Goal: Information Seeking & Learning: Learn about a topic

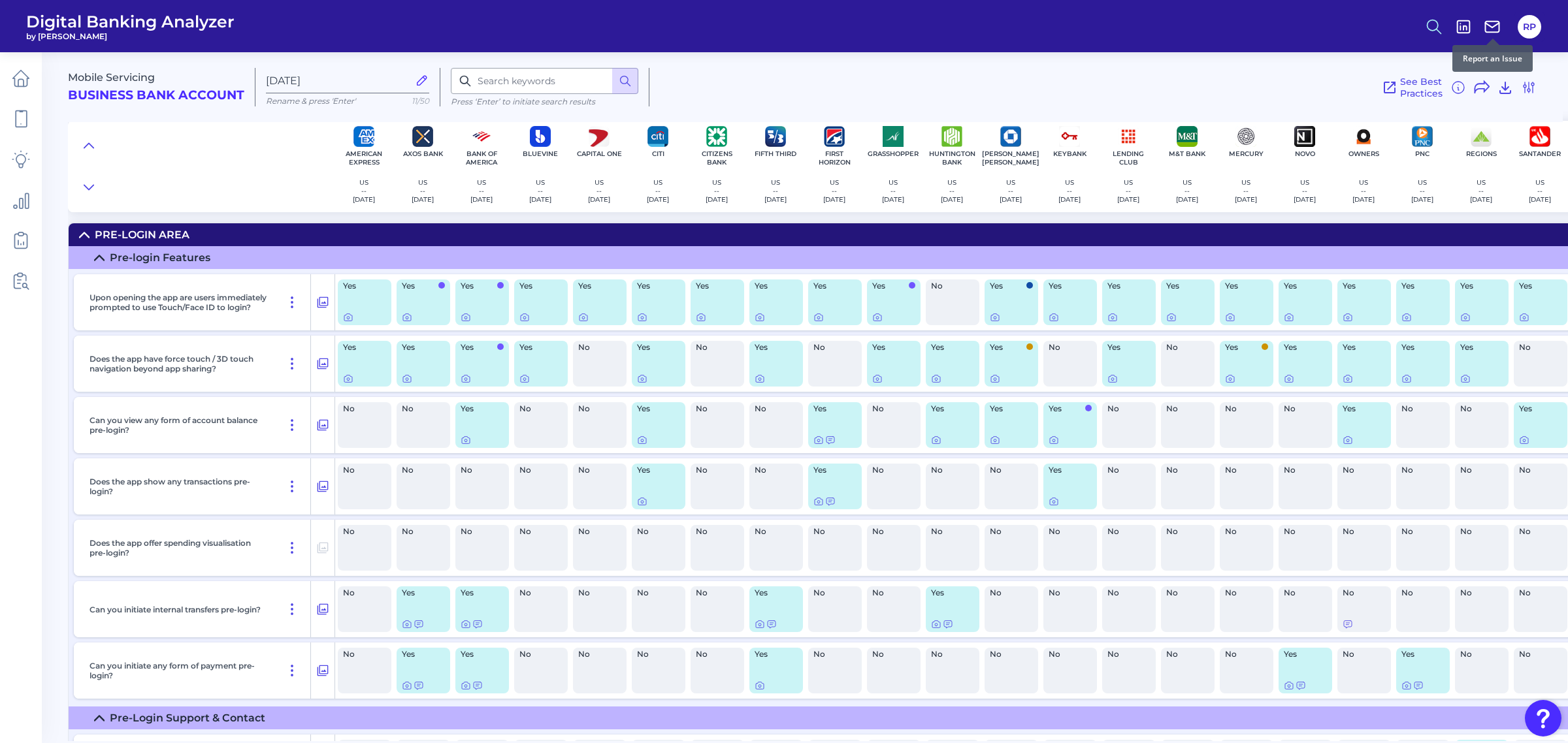
click at [1421, 24] on button at bounding box center [1433, 26] width 30 height 30
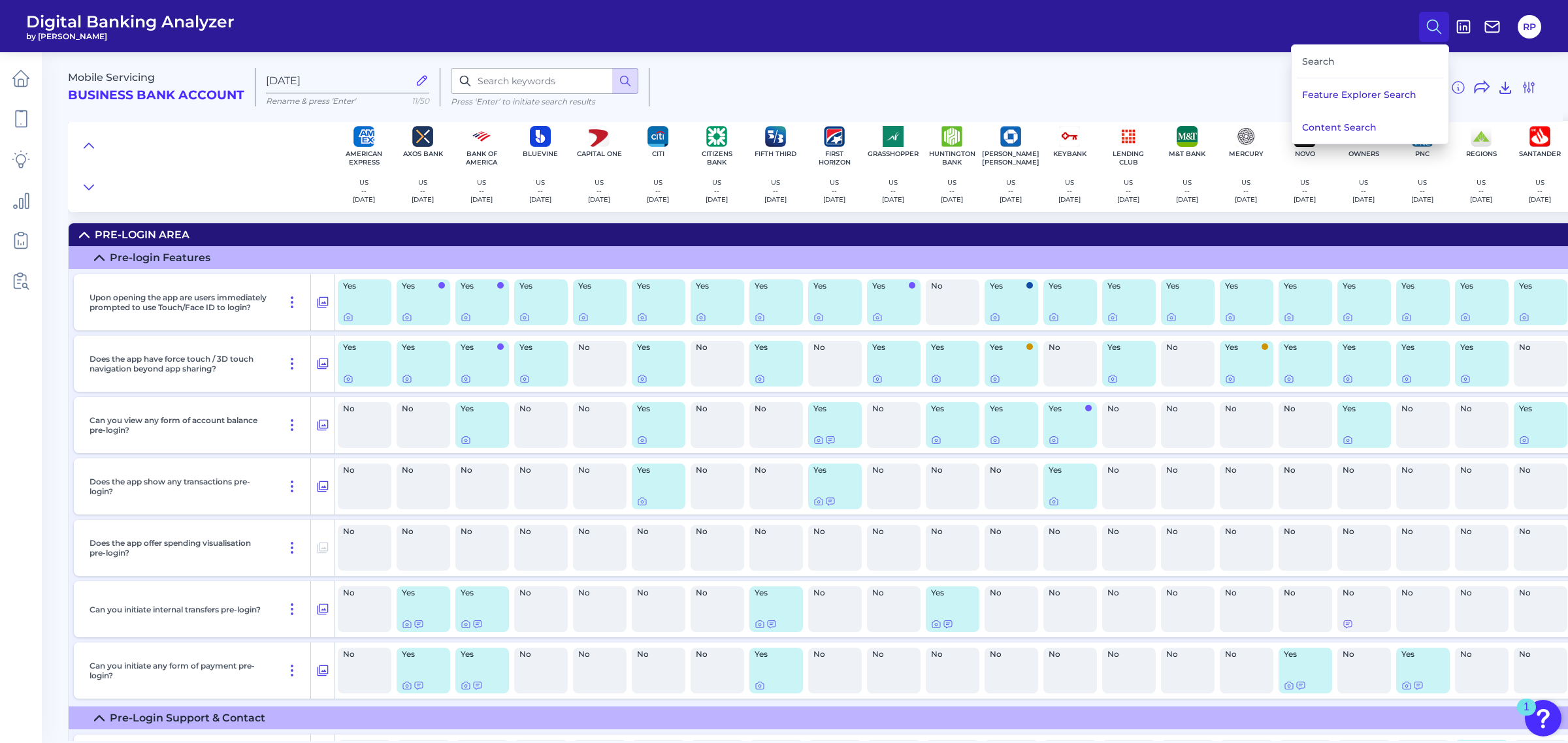
scroll to position [0, 54]
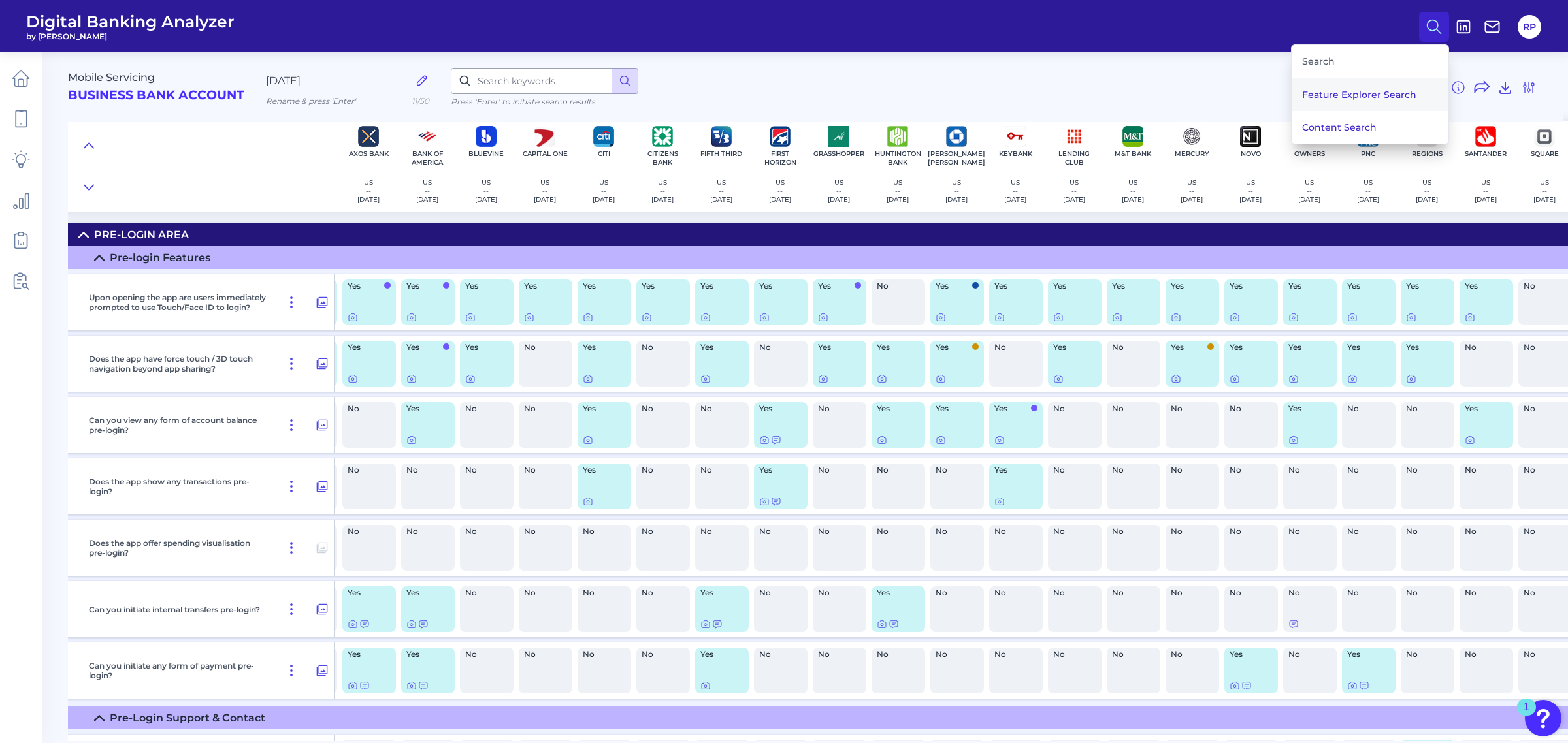
click at [1364, 90] on button "Feature Explorer Search" at bounding box center [1370, 94] width 157 height 33
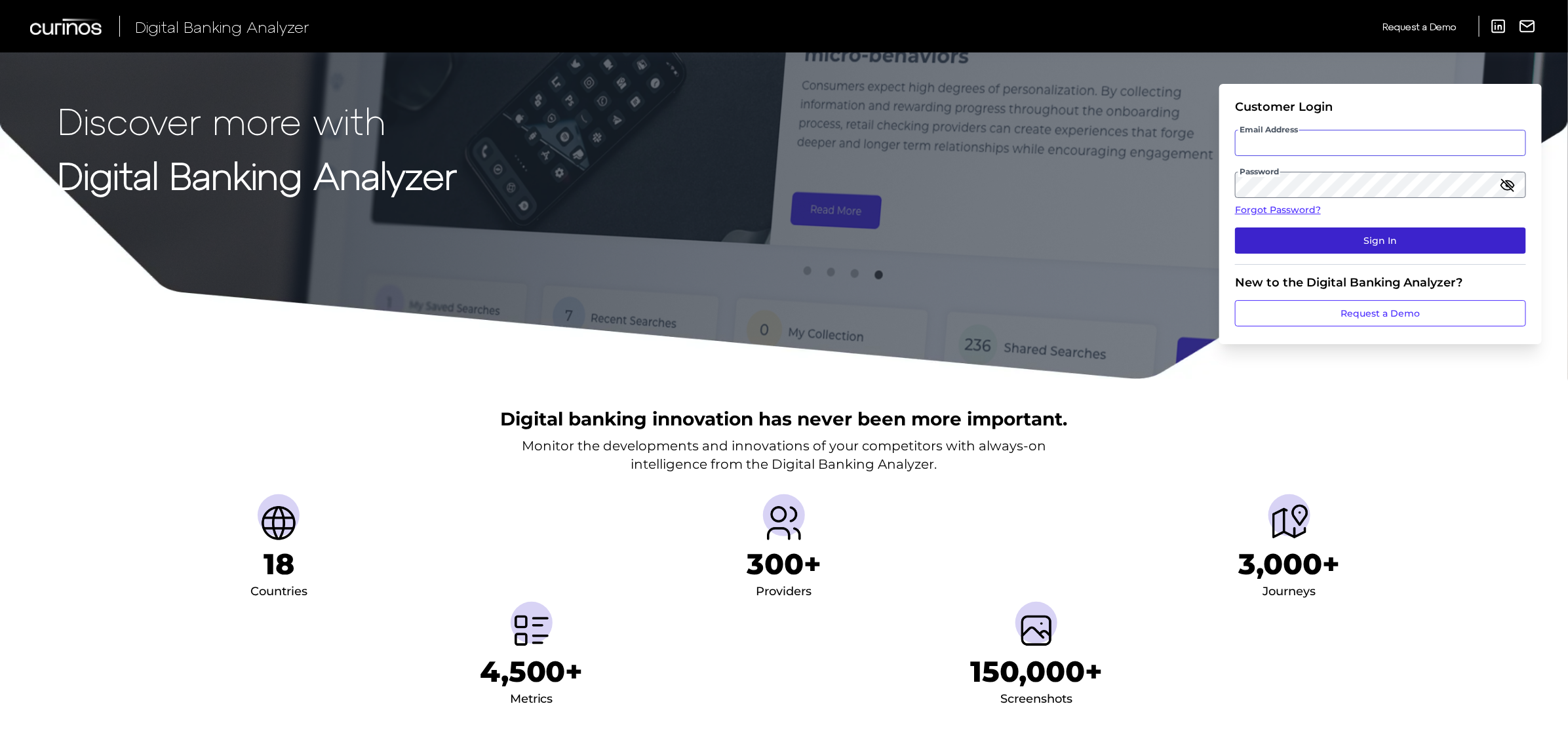
type input "[PERSON_NAME][EMAIL_ADDRESS][PERSON_NAME][DOMAIN_NAME]"
click at [1372, 238] on button "Sign In" at bounding box center [1381, 240] width 291 height 26
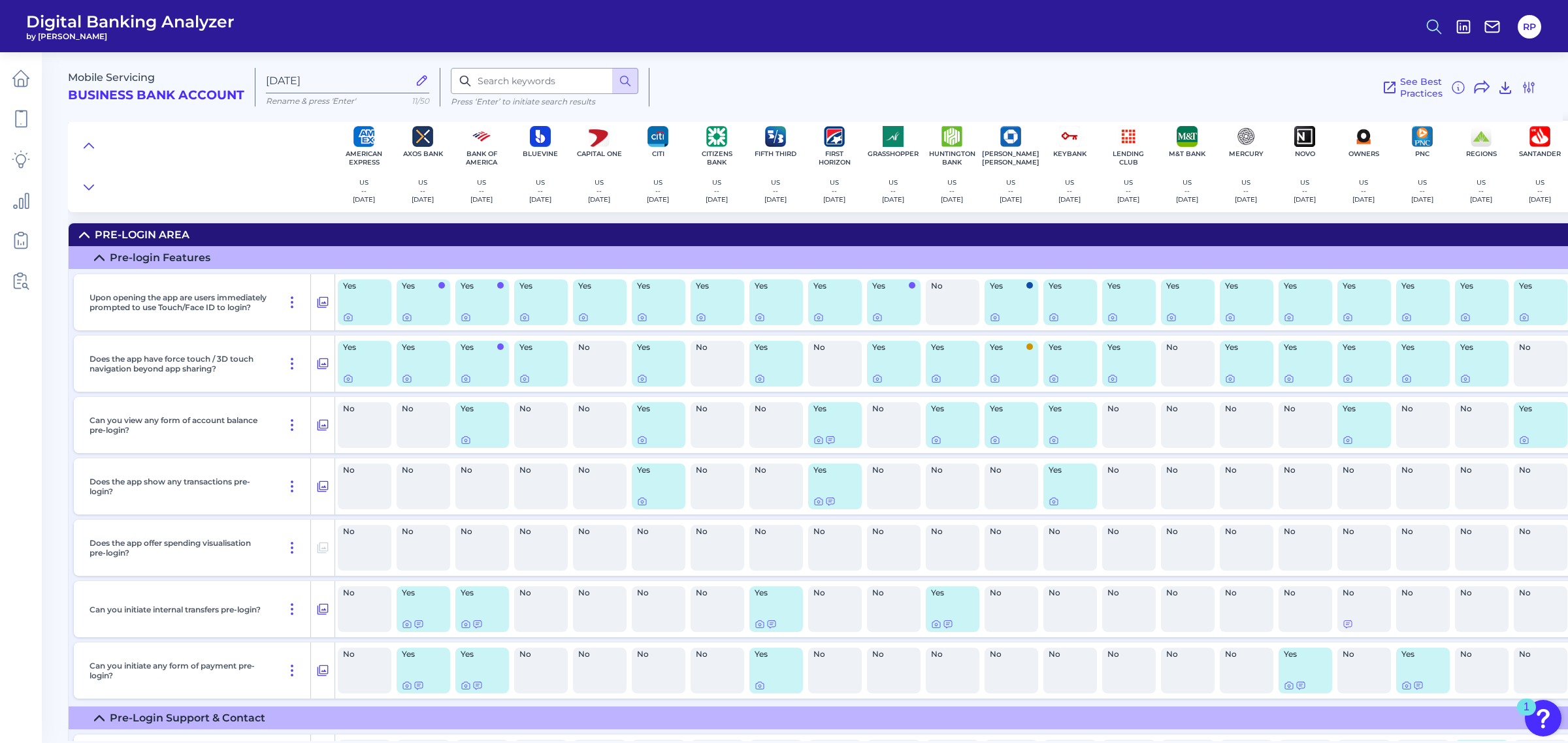
click at [1438, 28] on icon at bounding box center [1434, 26] width 18 height 18
click at [1370, 92] on button "Feature Explorer Search" at bounding box center [1370, 94] width 157 height 33
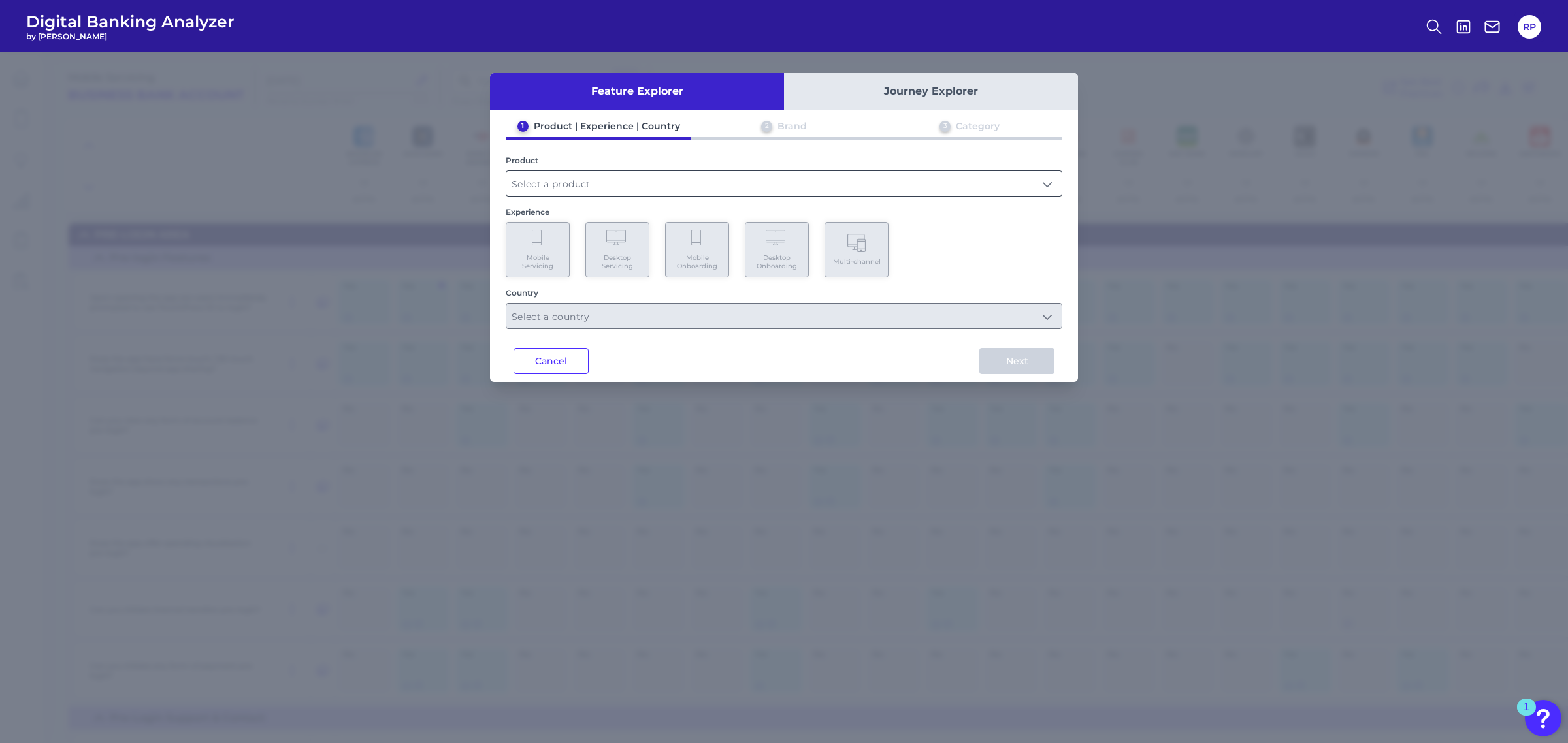
click at [704, 190] on input "text" at bounding box center [784, 183] width 556 height 24
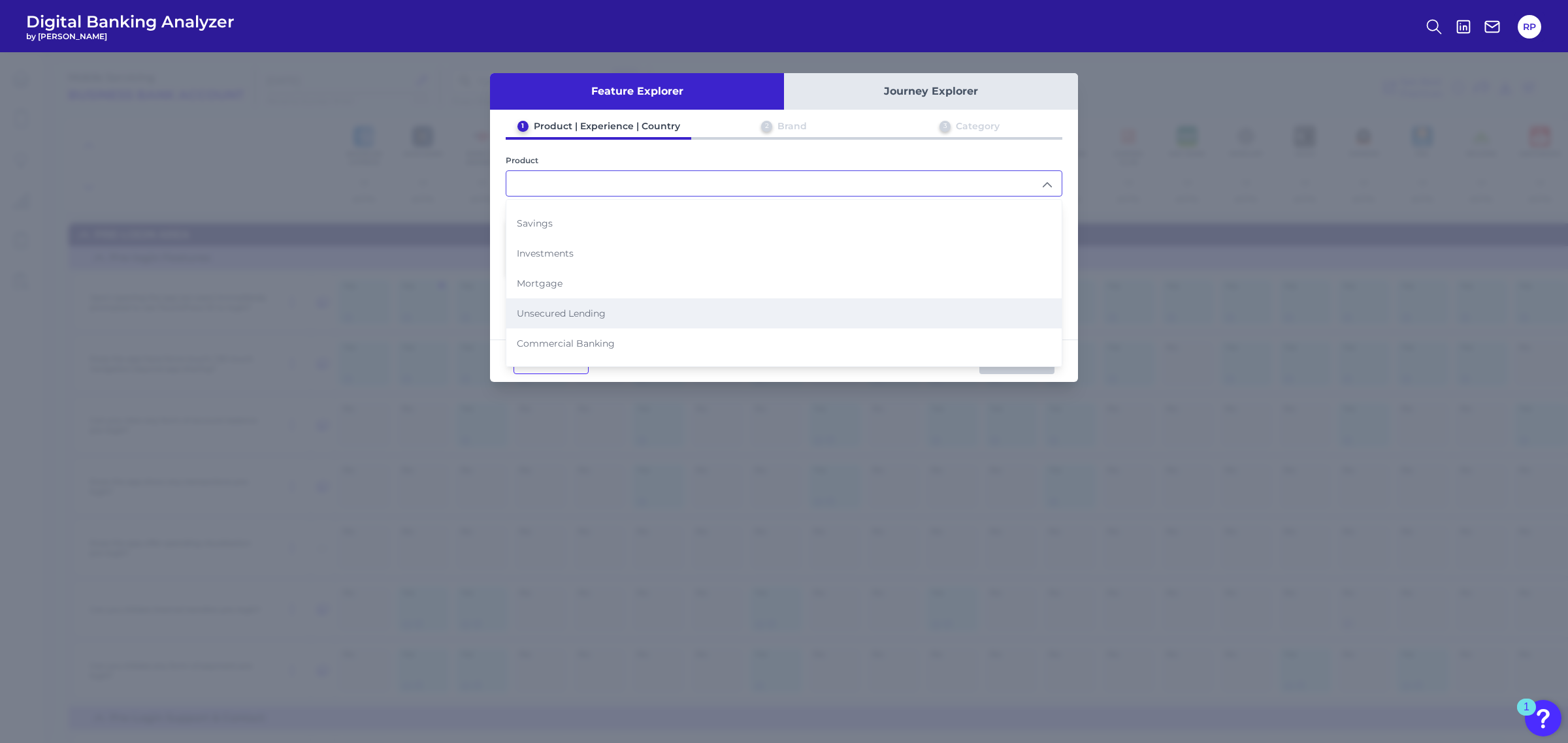
scroll to position [130, 0]
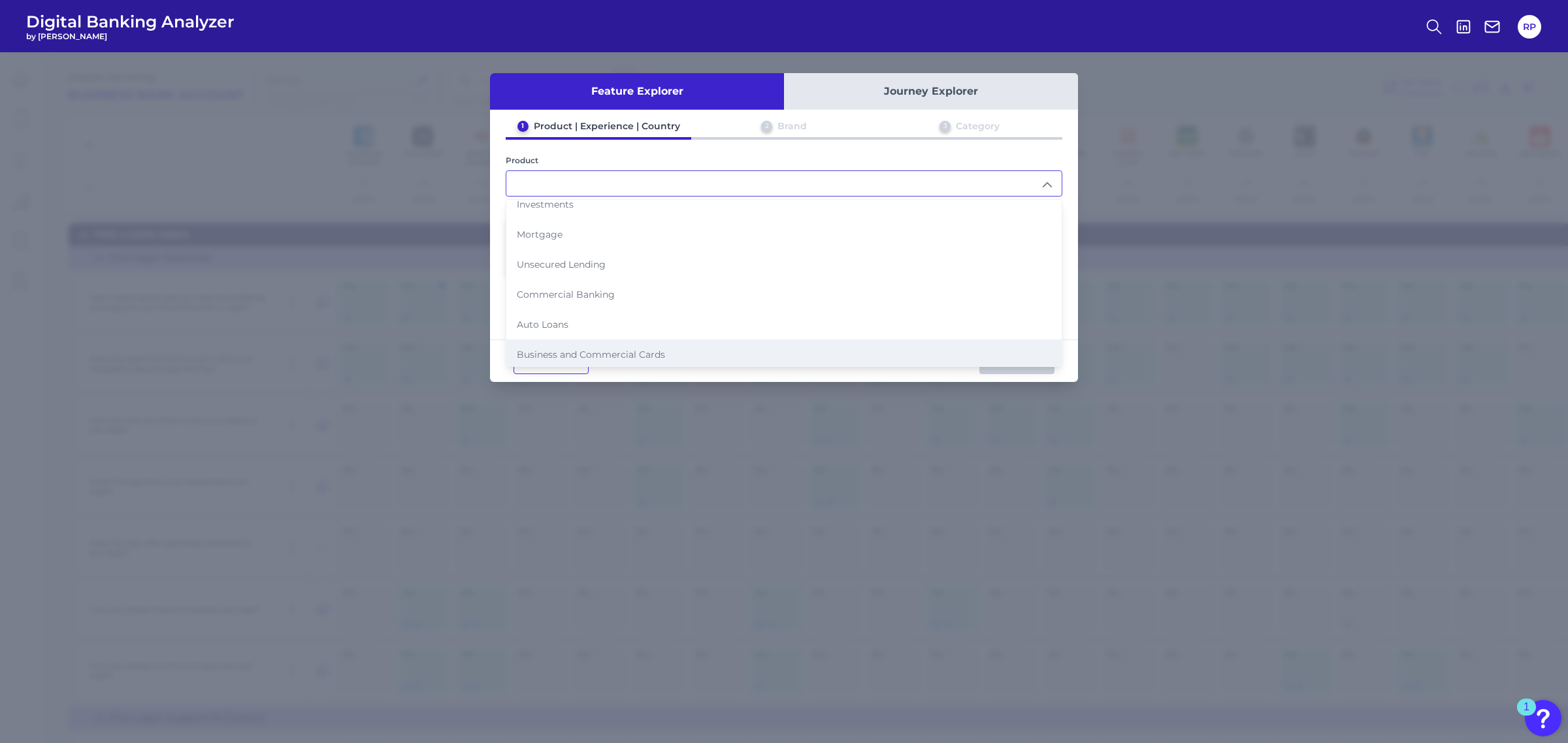
click at [598, 340] on li "Business and Commercial Cards" at bounding box center [784, 354] width 556 height 30
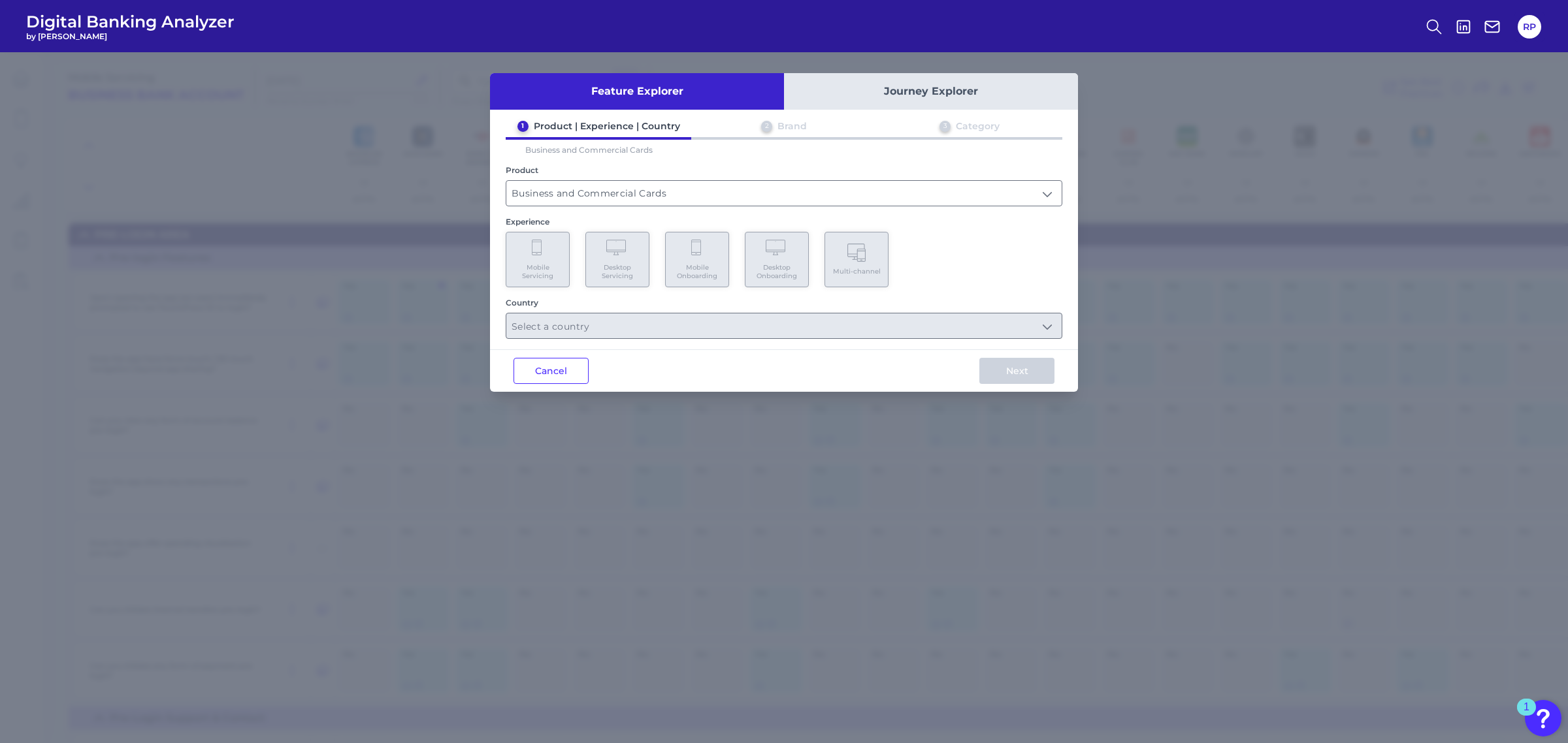
type input "Business and Commercial Cards"
click at [721, 275] on span "Mobile Onboarding" at bounding box center [697, 271] width 50 height 17
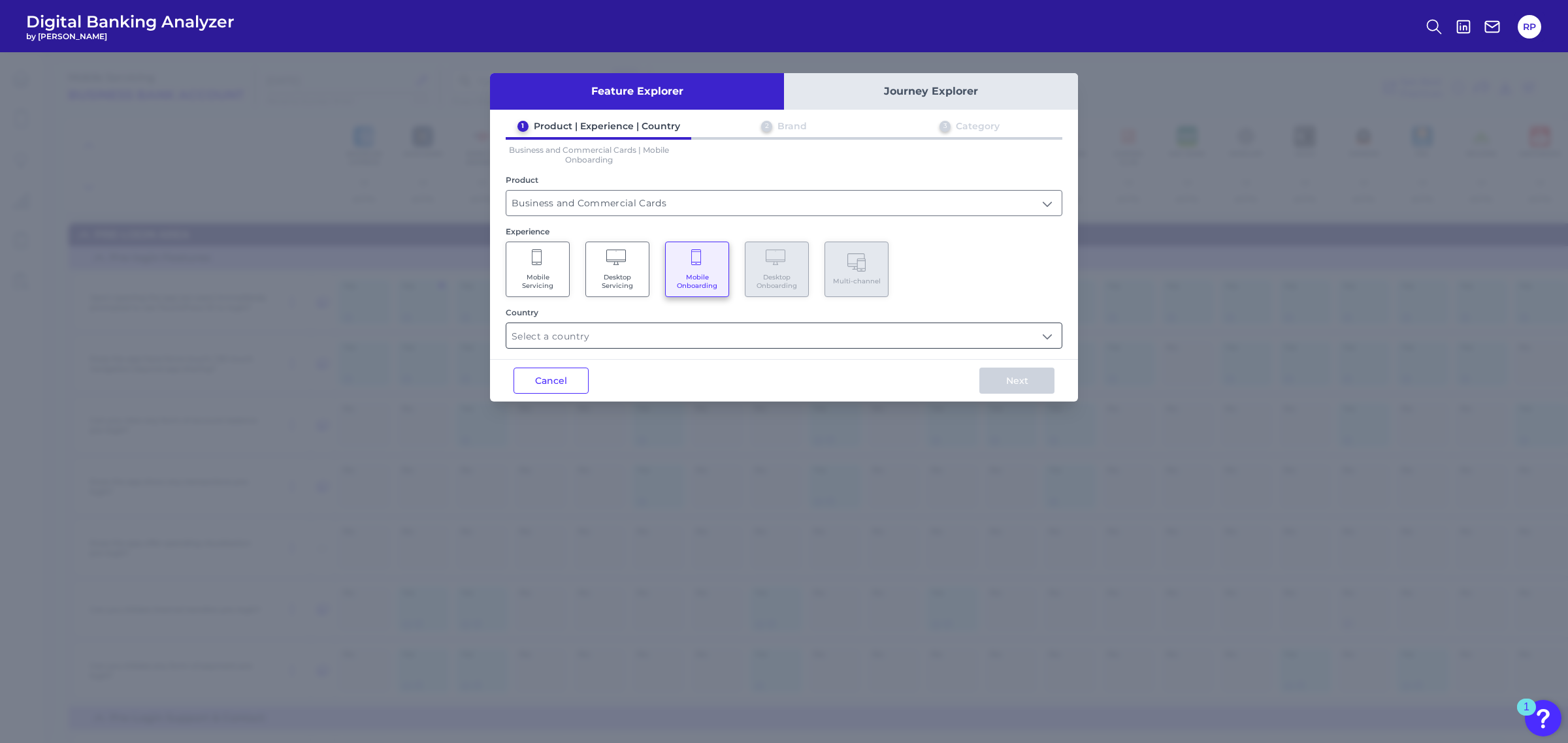
click at [727, 337] on input "text" at bounding box center [784, 335] width 556 height 24
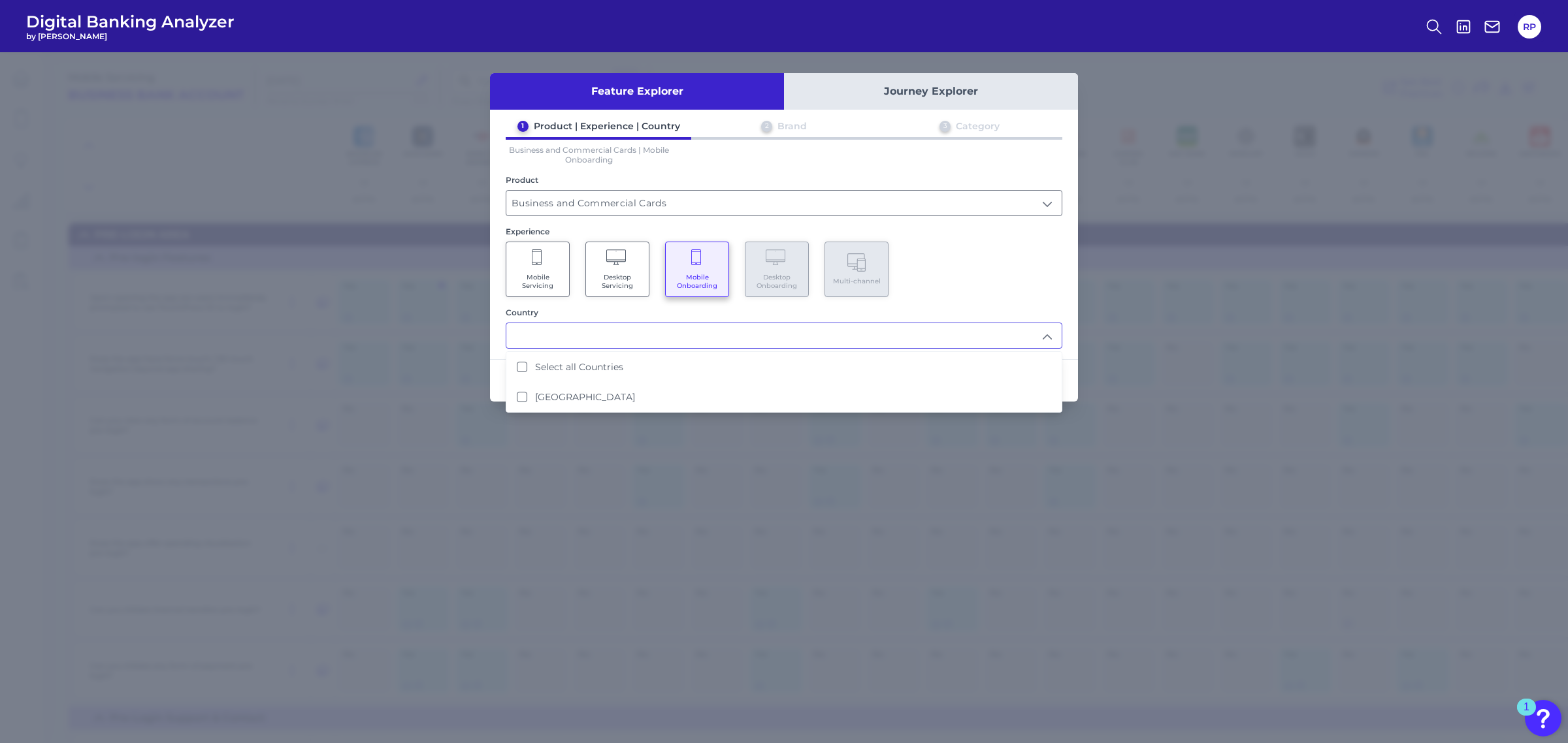
click at [563, 391] on label "[GEOGRAPHIC_DATA]" at bounding box center [585, 397] width 100 height 12
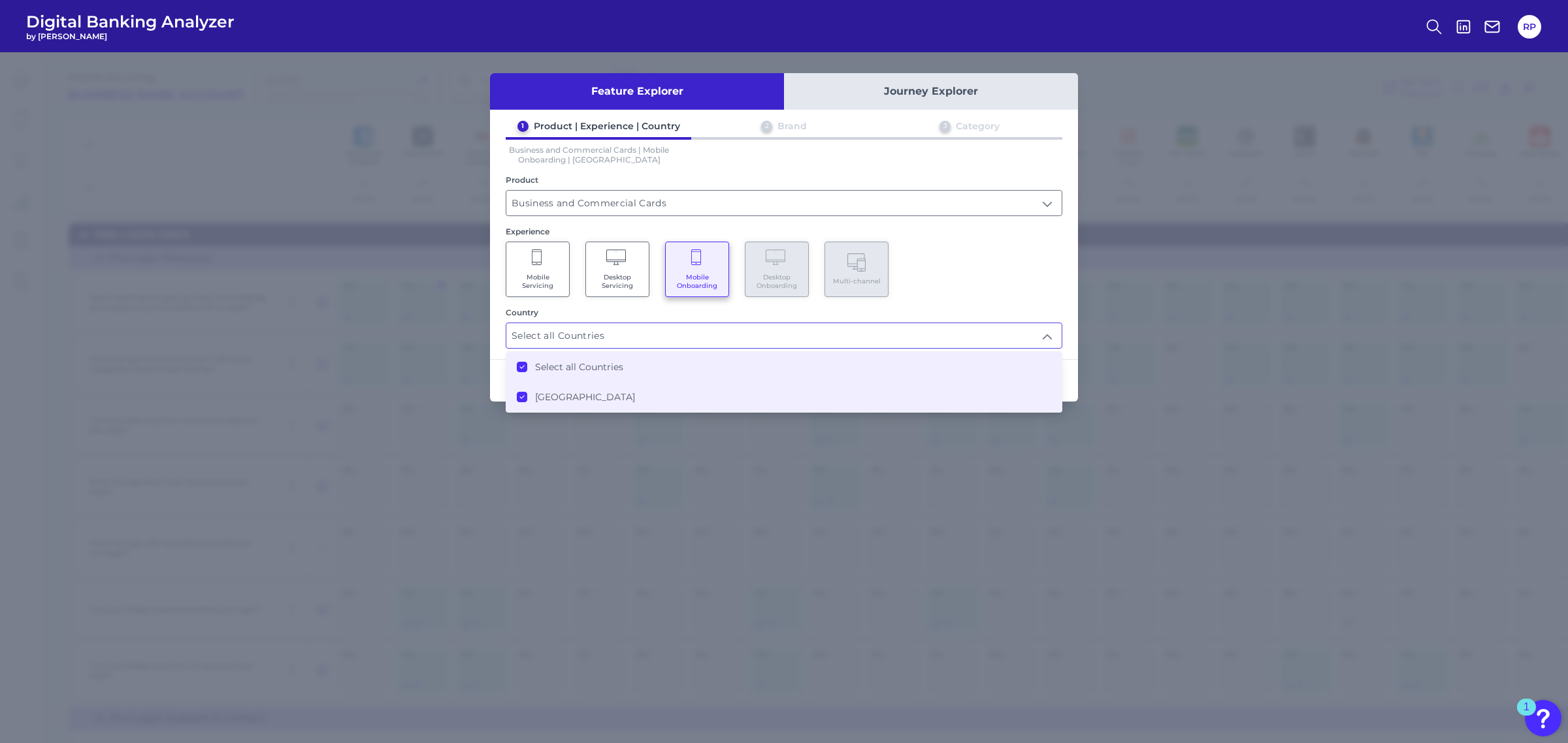
type input "Select all Countries"
drag, startPoint x: 998, startPoint y: 272, endPoint x: 1033, endPoint y: 381, distance: 114.5
click at [998, 271] on div "Mobile Servicing Desktop Servicing Mobile Onboarding Desktop Onboarding Multi-c…" at bounding box center [784, 269] width 557 height 55
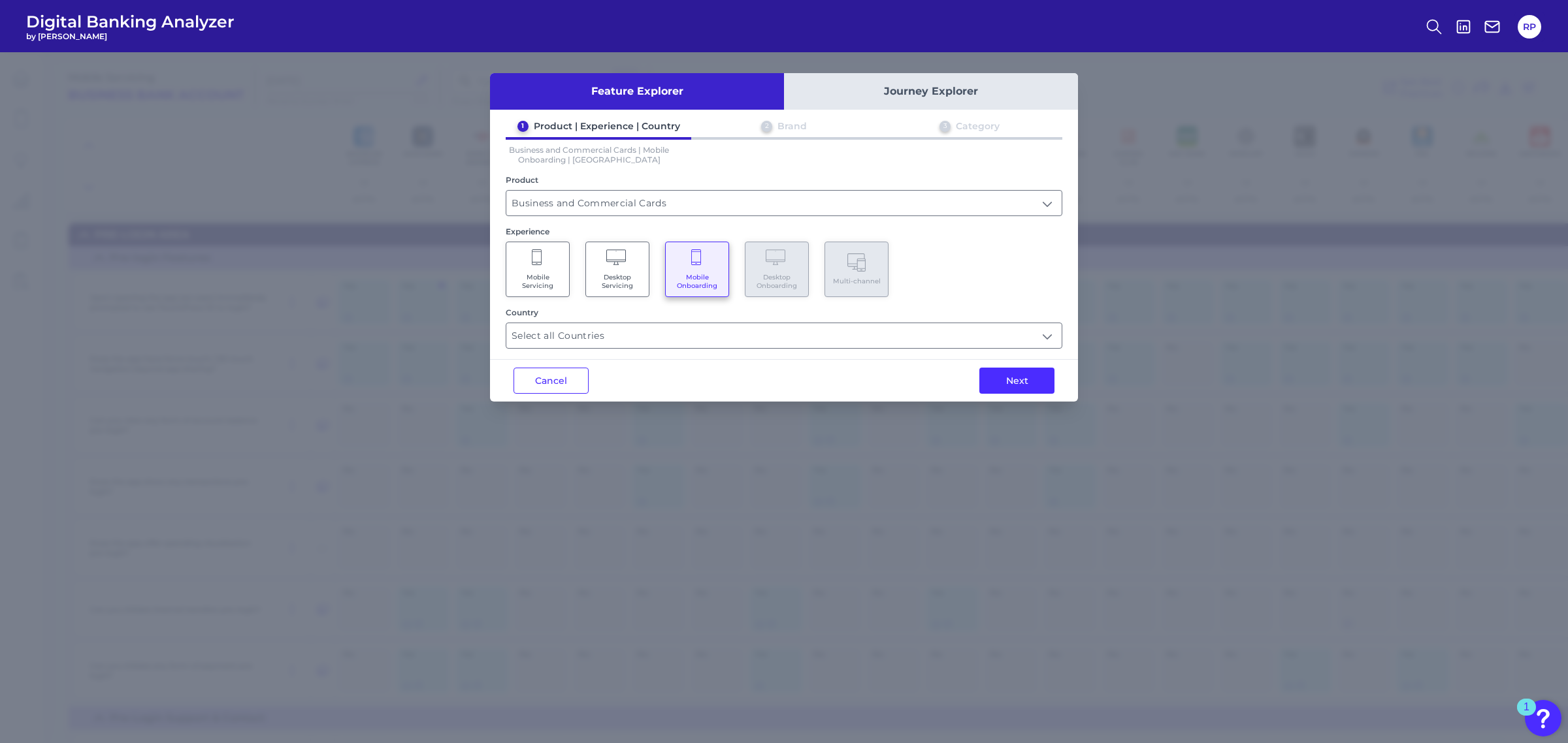
click at [1035, 381] on button "Next" at bounding box center [1016, 381] width 75 height 26
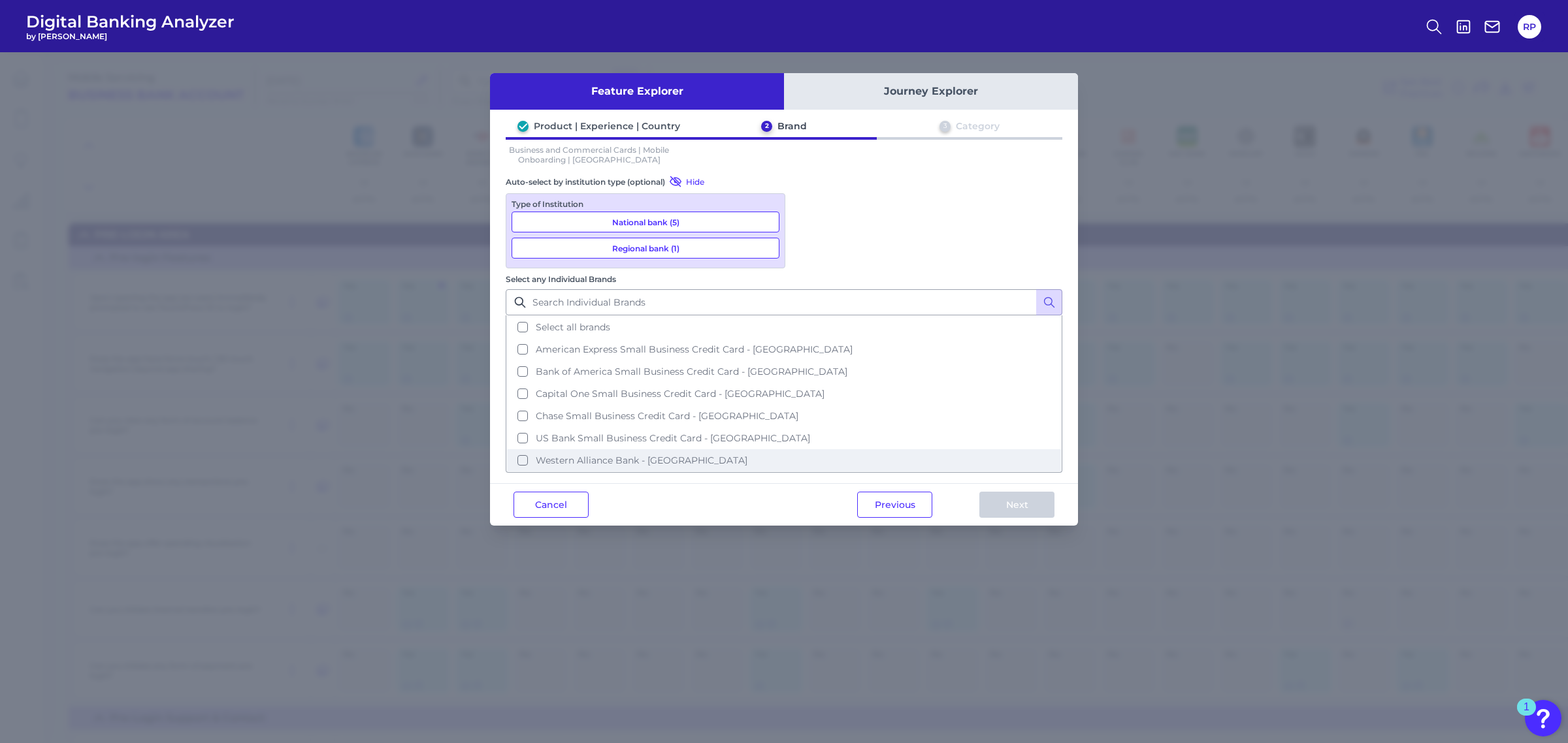
click at [748, 455] on span "Western Alliance Bank - [GEOGRAPHIC_DATA]" at bounding box center [642, 460] width 212 height 12
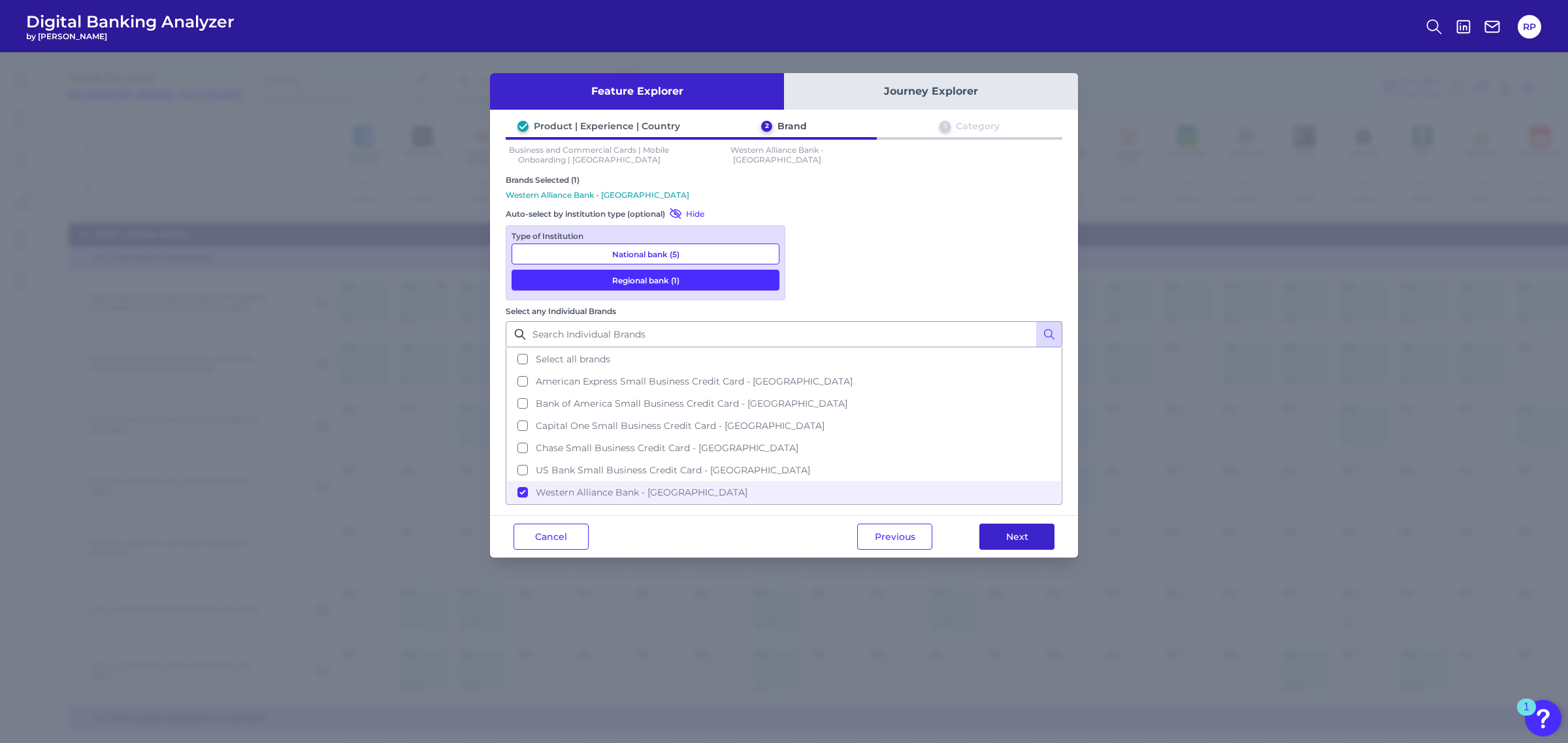
click at [1021, 524] on button "Next" at bounding box center [1016, 536] width 75 height 26
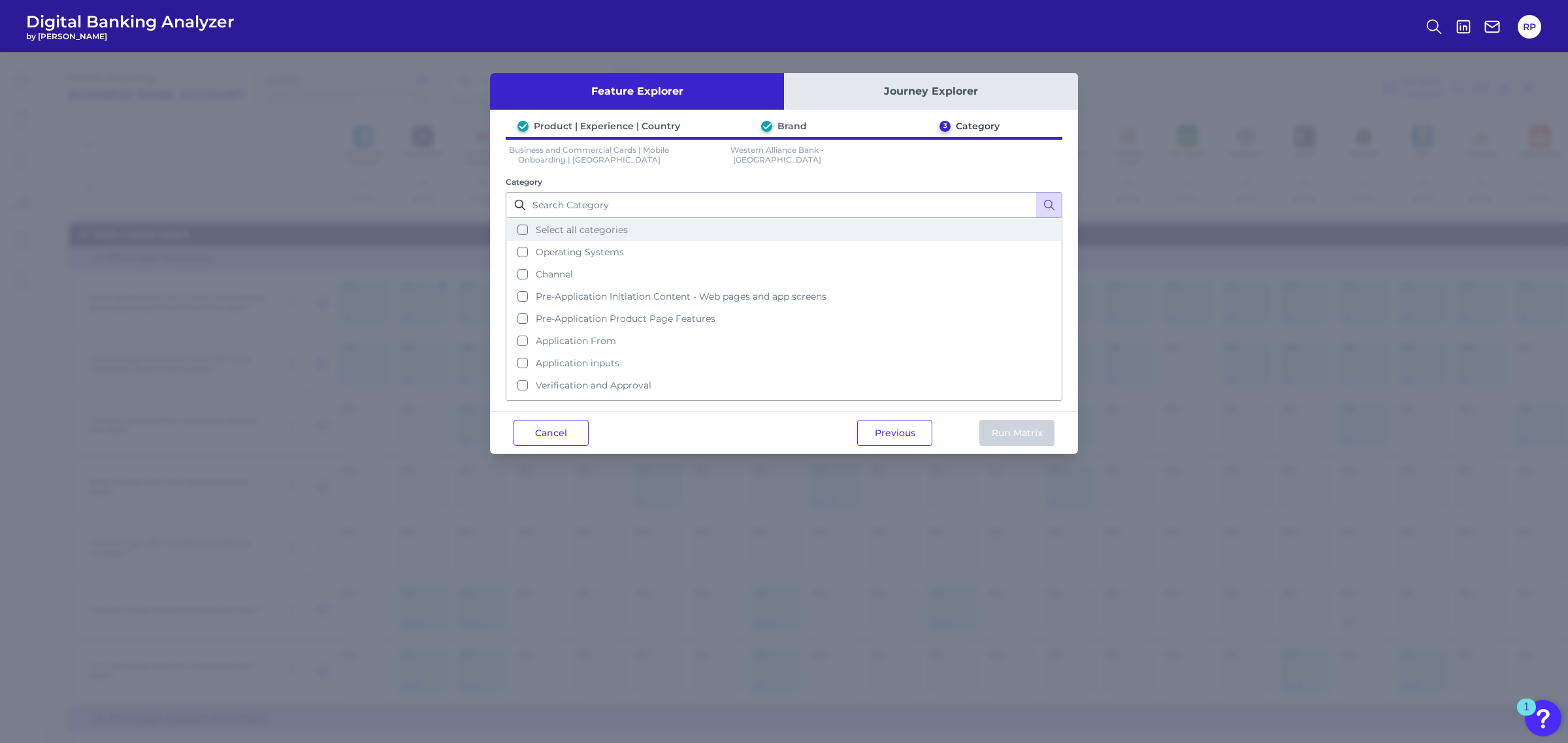
click at [598, 230] on span "Select all categories" at bounding box center [582, 229] width 92 height 12
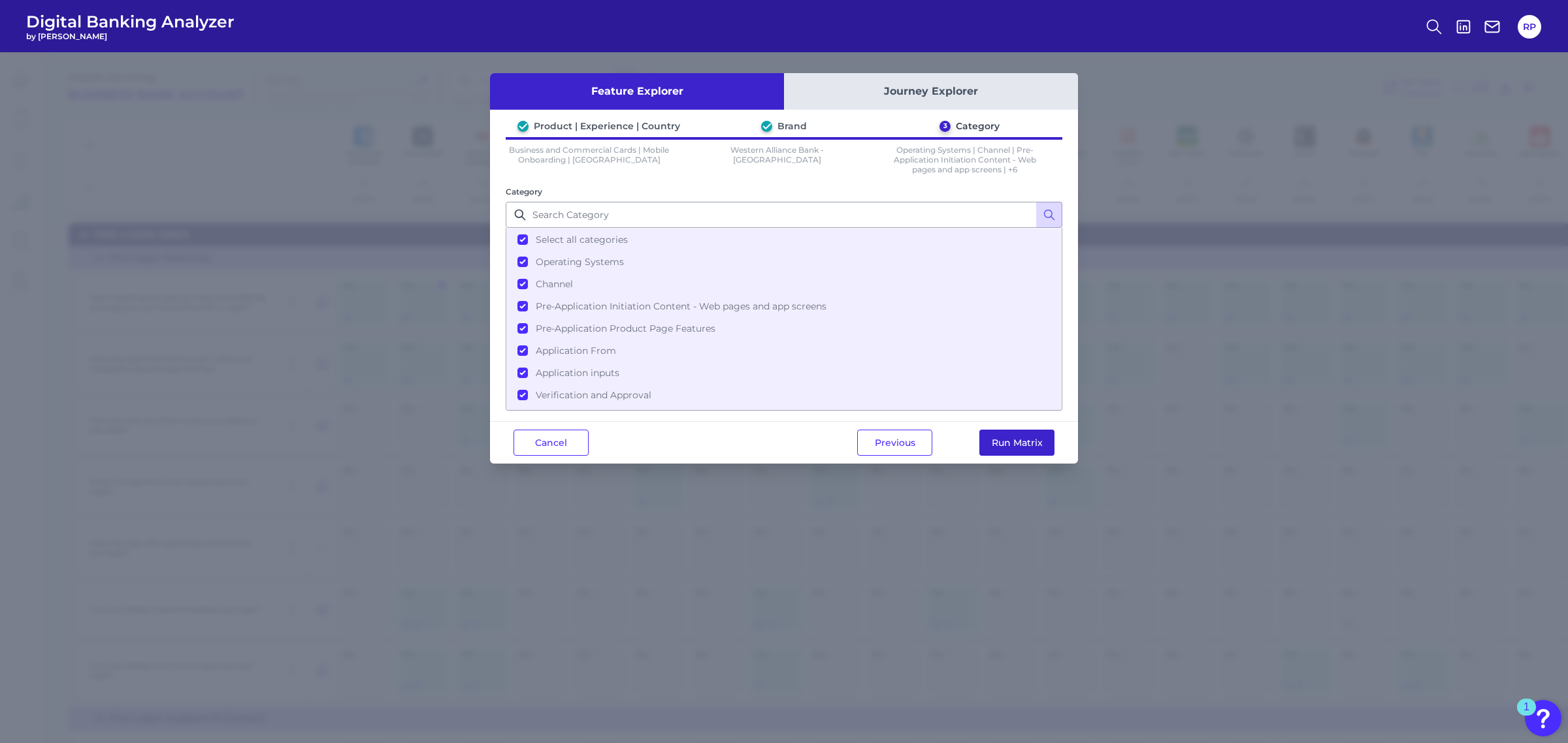
click at [1021, 431] on button "Run Matrix" at bounding box center [1016, 442] width 75 height 26
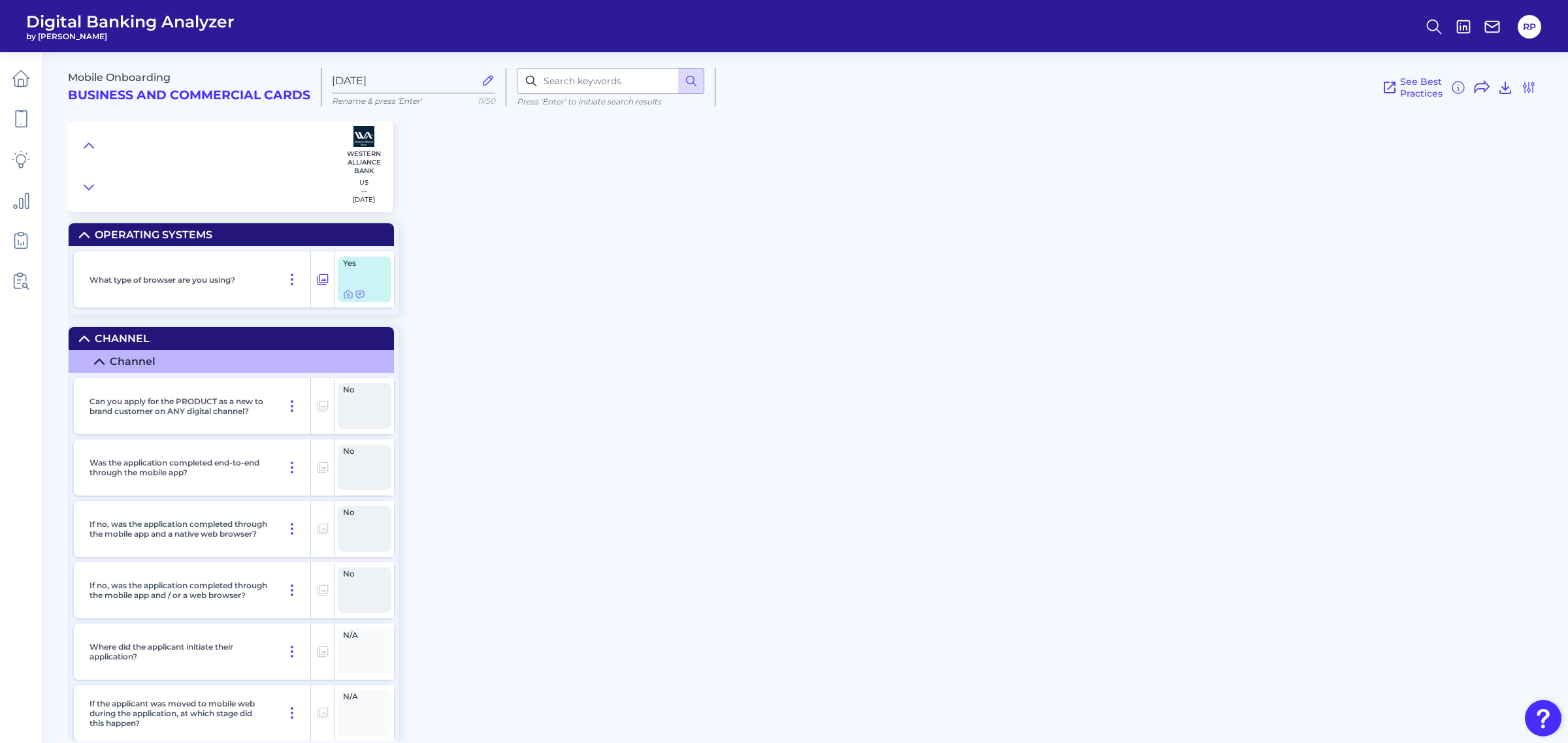
type input "Aug 19 2025"
radio input "false"
radio input "true"
checkbox input "false"
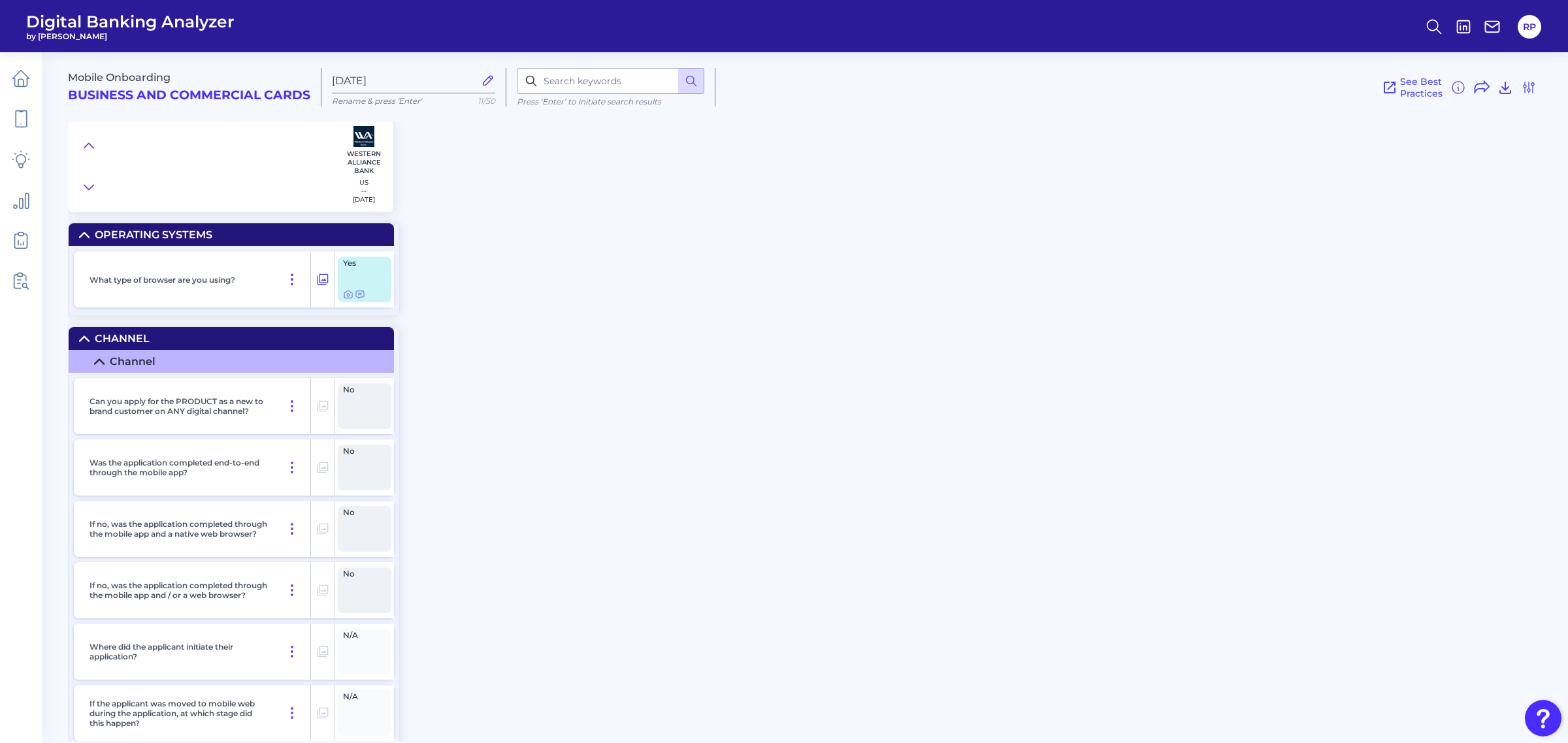
checkbox input "false"
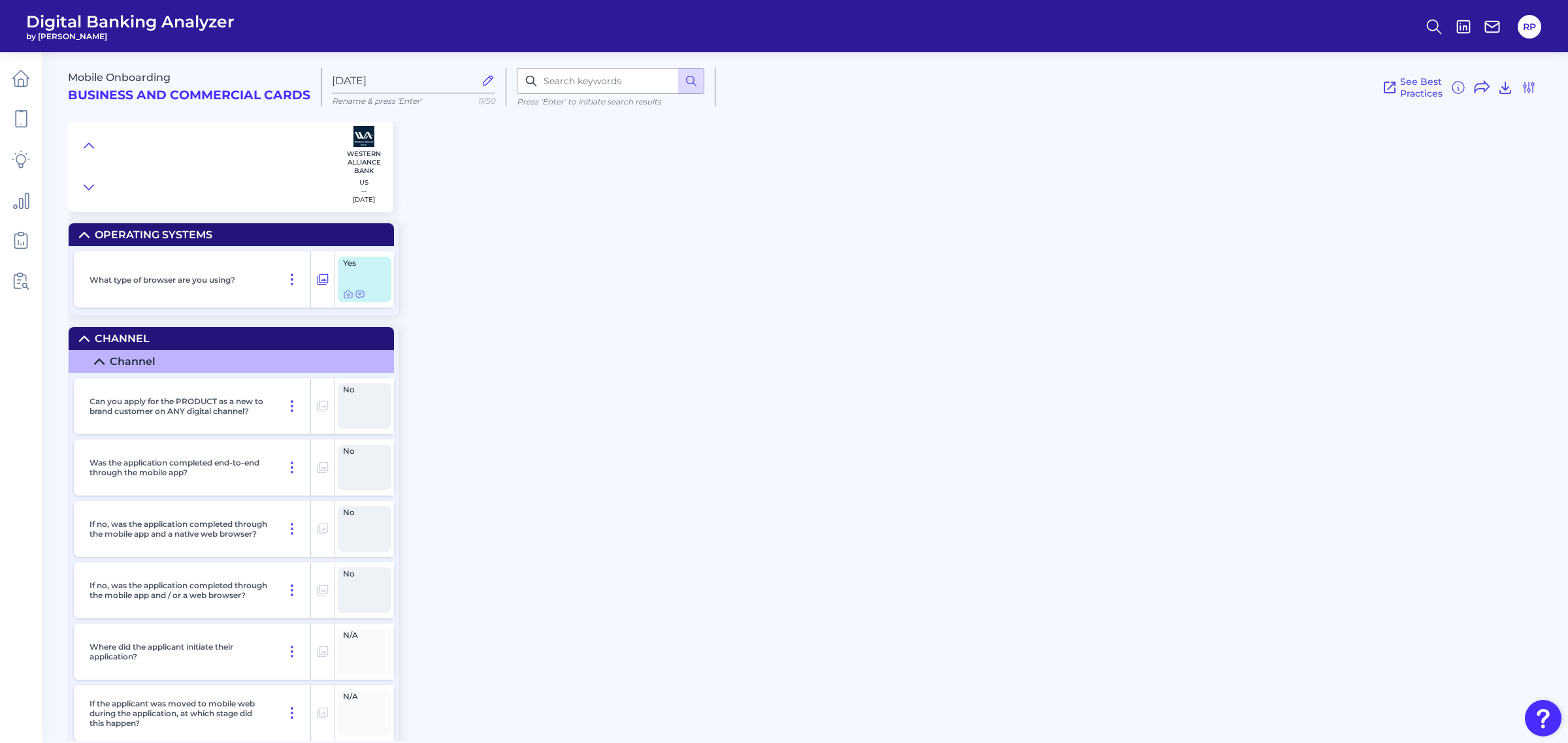
checkbox input "false"
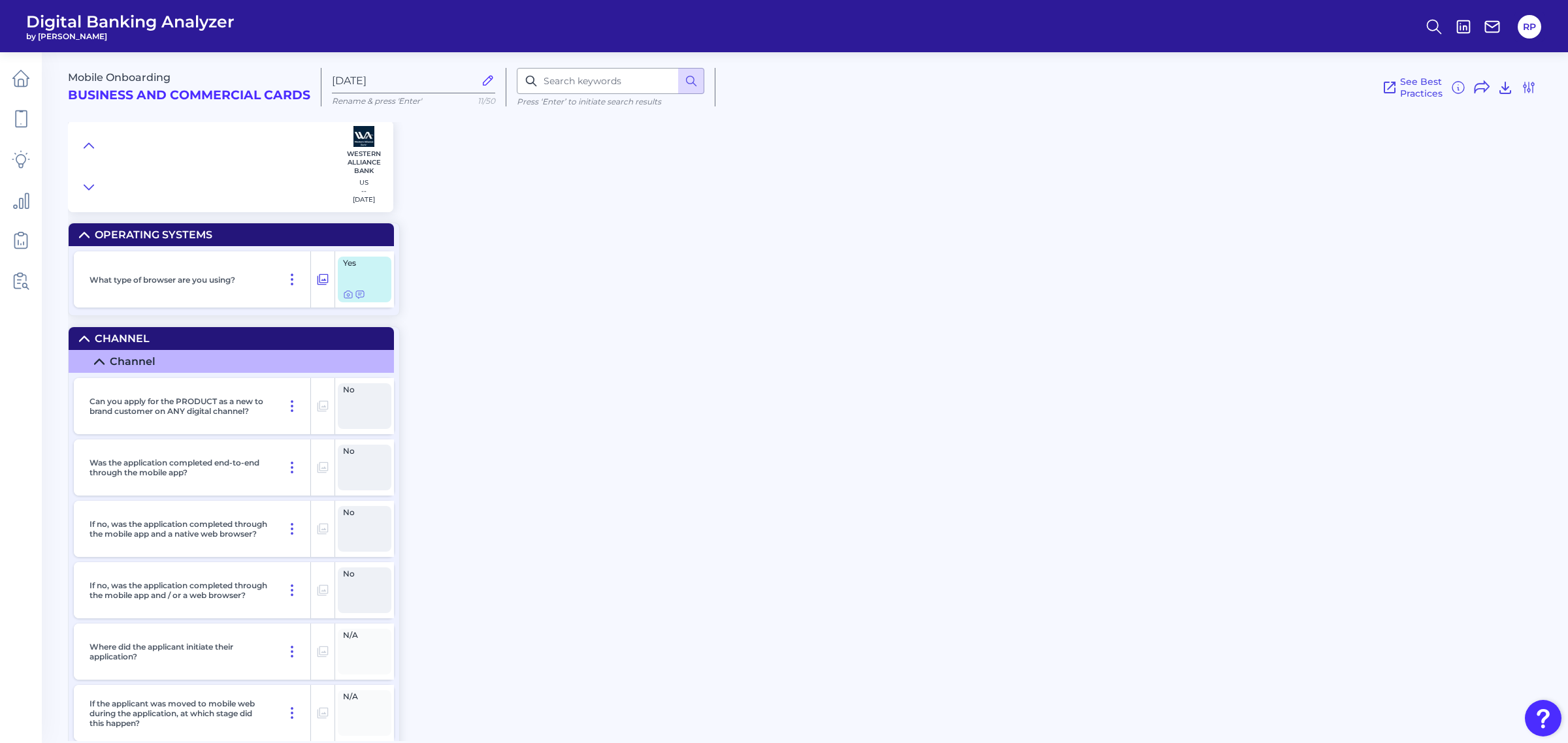
checkbox input "false"
checkbox input "true"
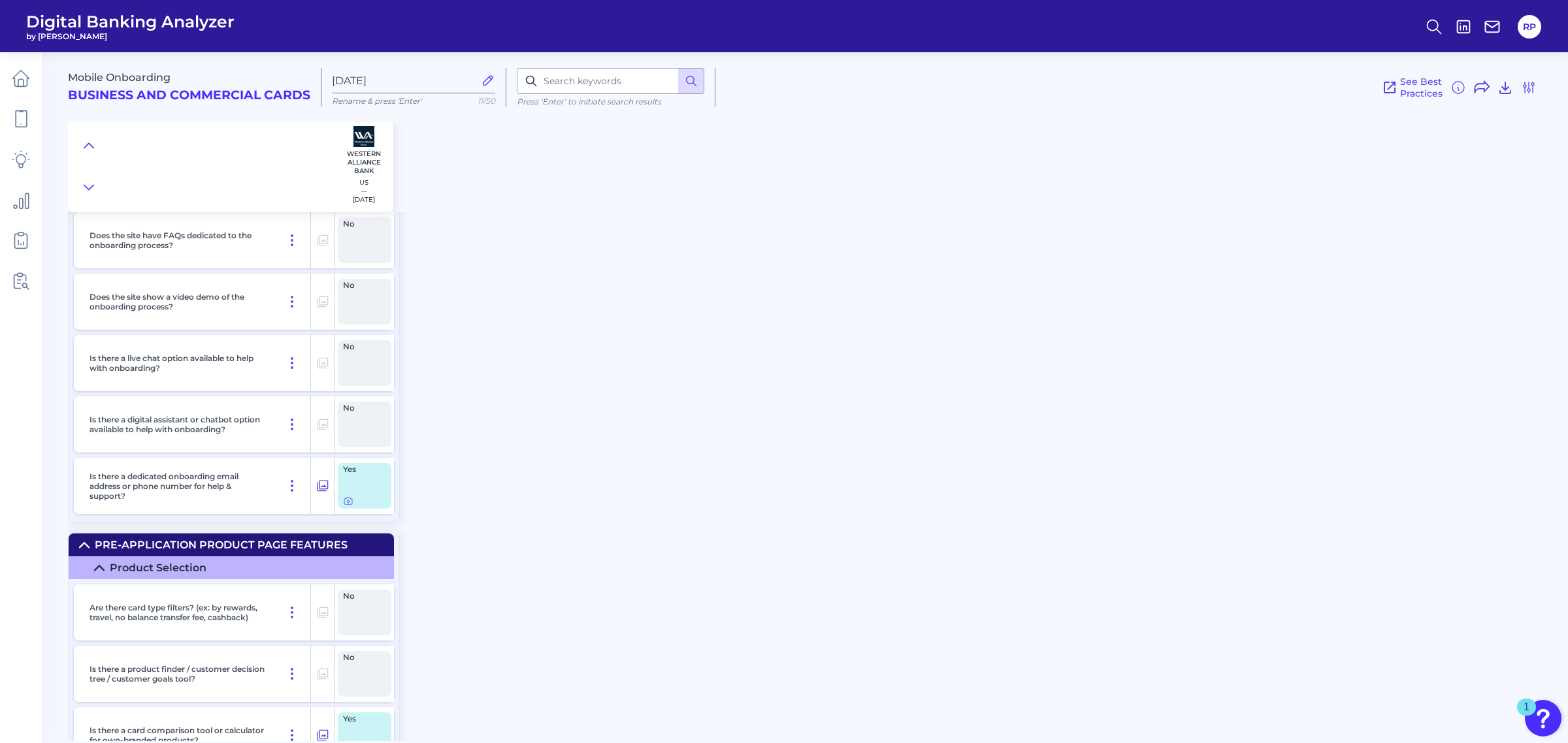
scroll to position [898, 0]
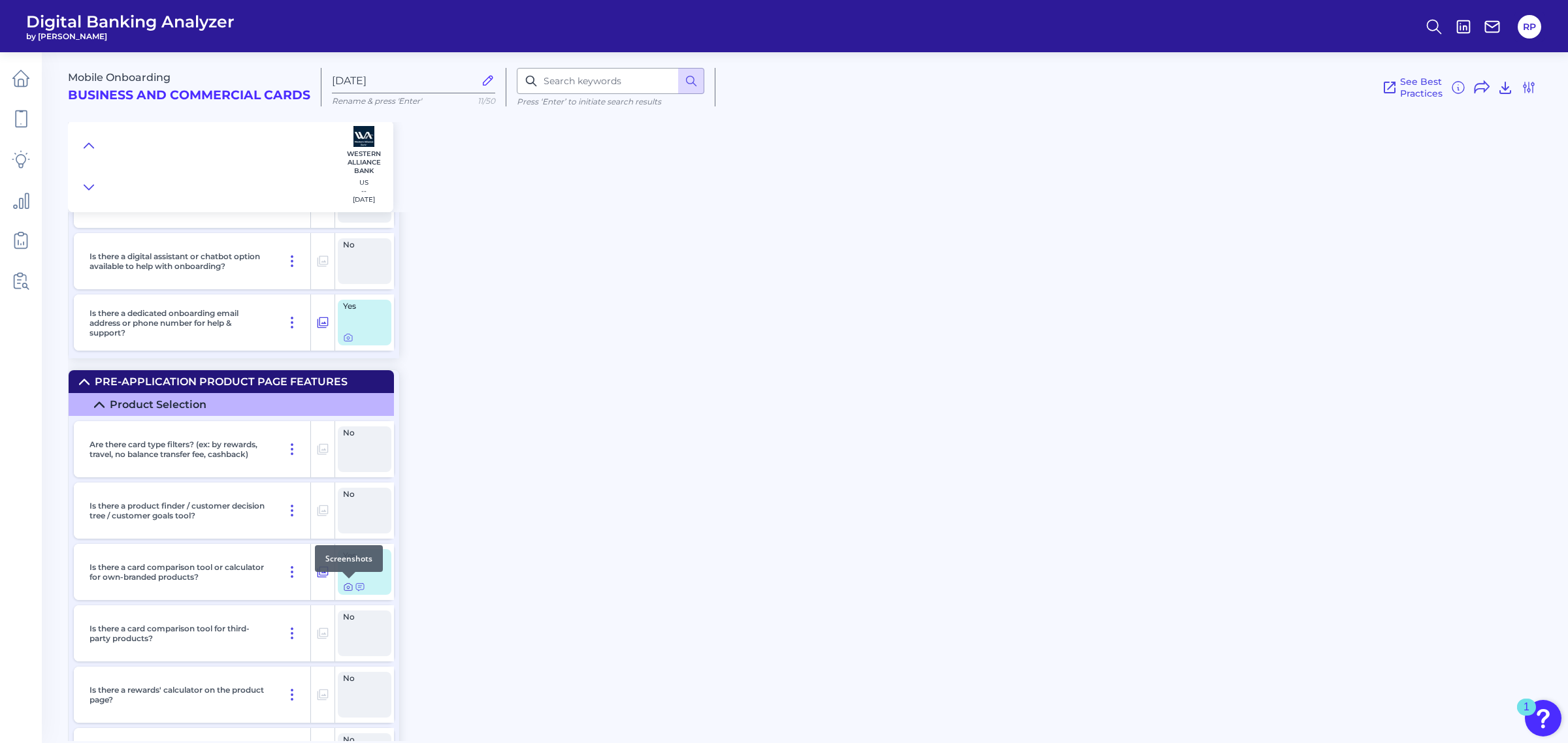
click at [345, 586] on icon at bounding box center [348, 587] width 11 height 11
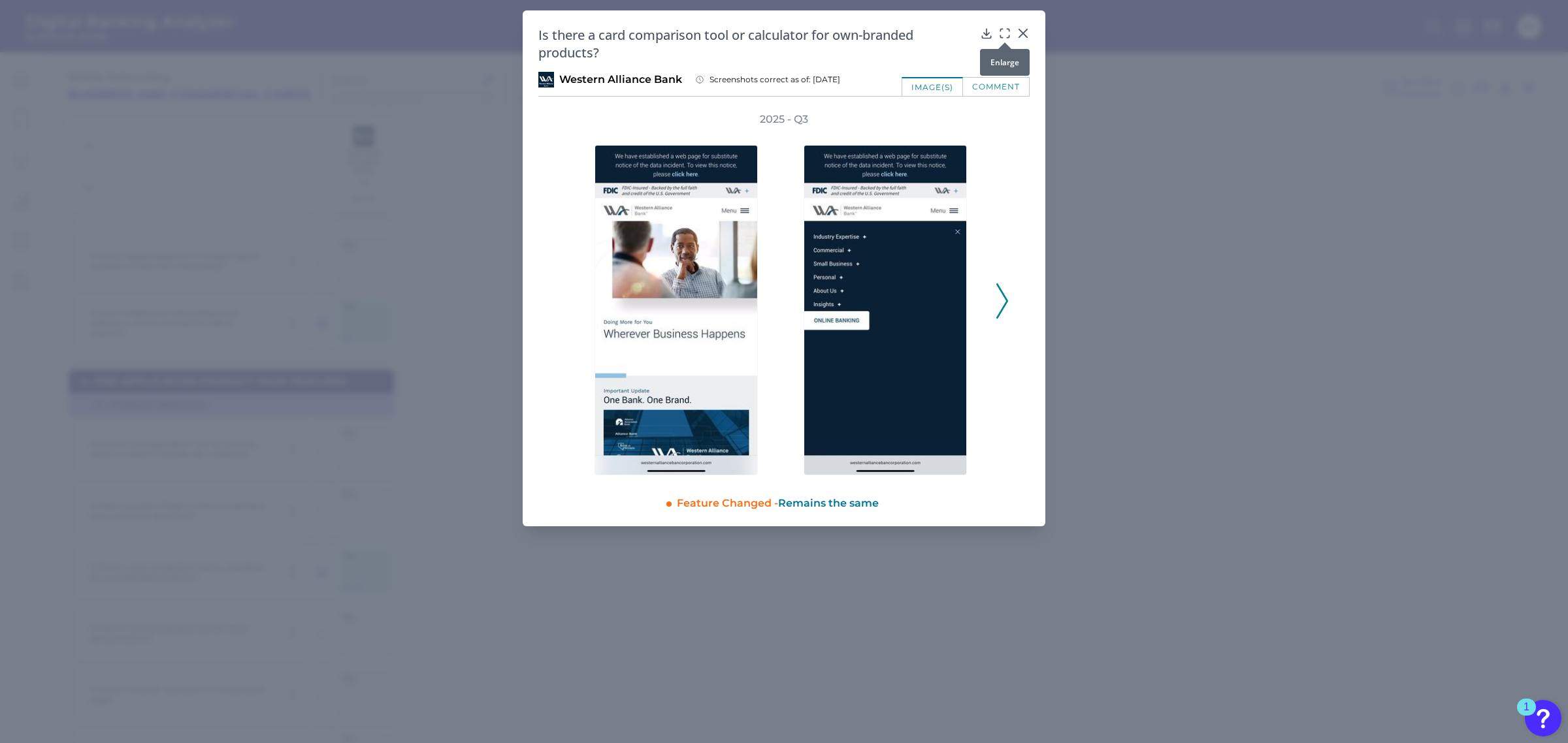
click at [1002, 34] on icon at bounding box center [1004, 34] width 13 height 13
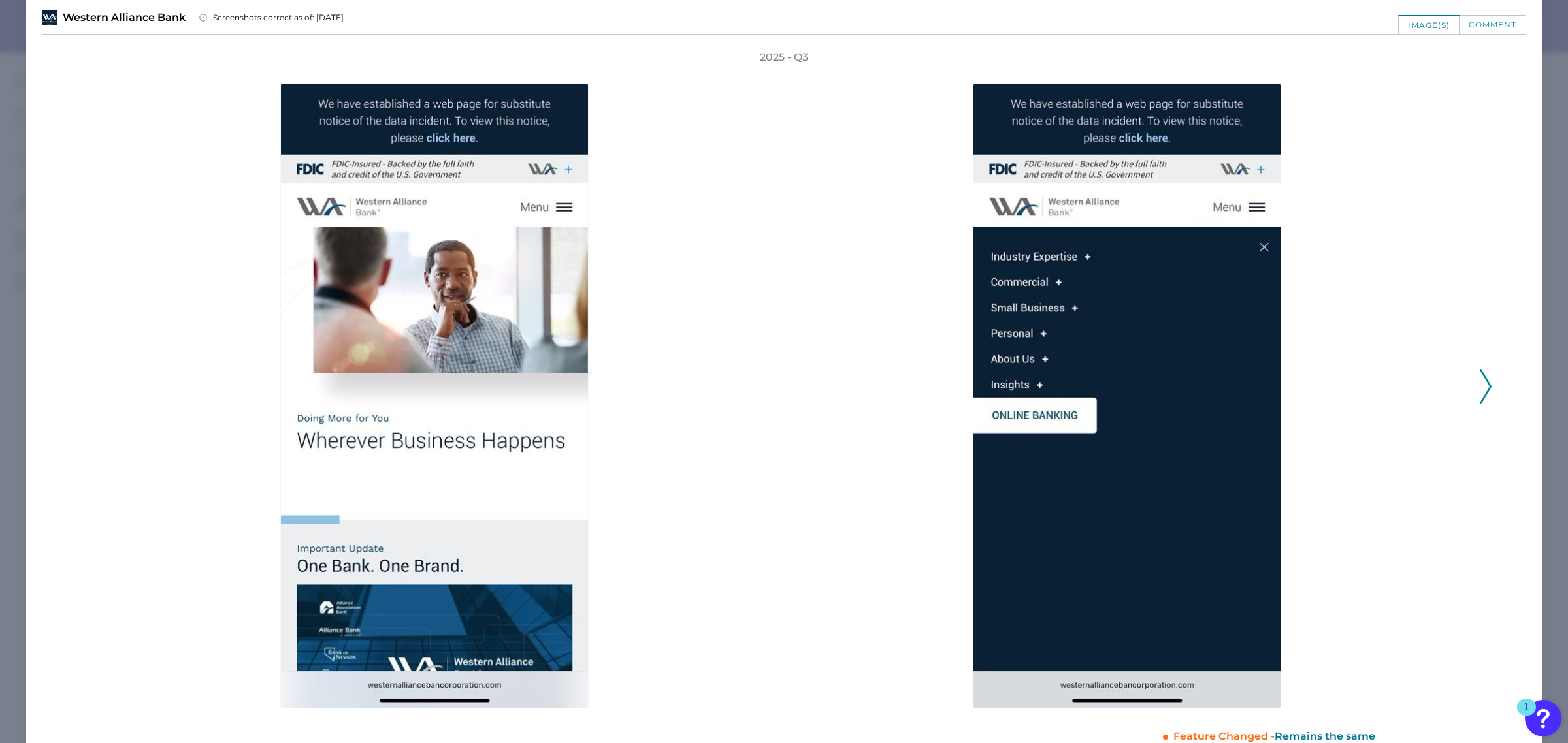
scroll to position [69, 0]
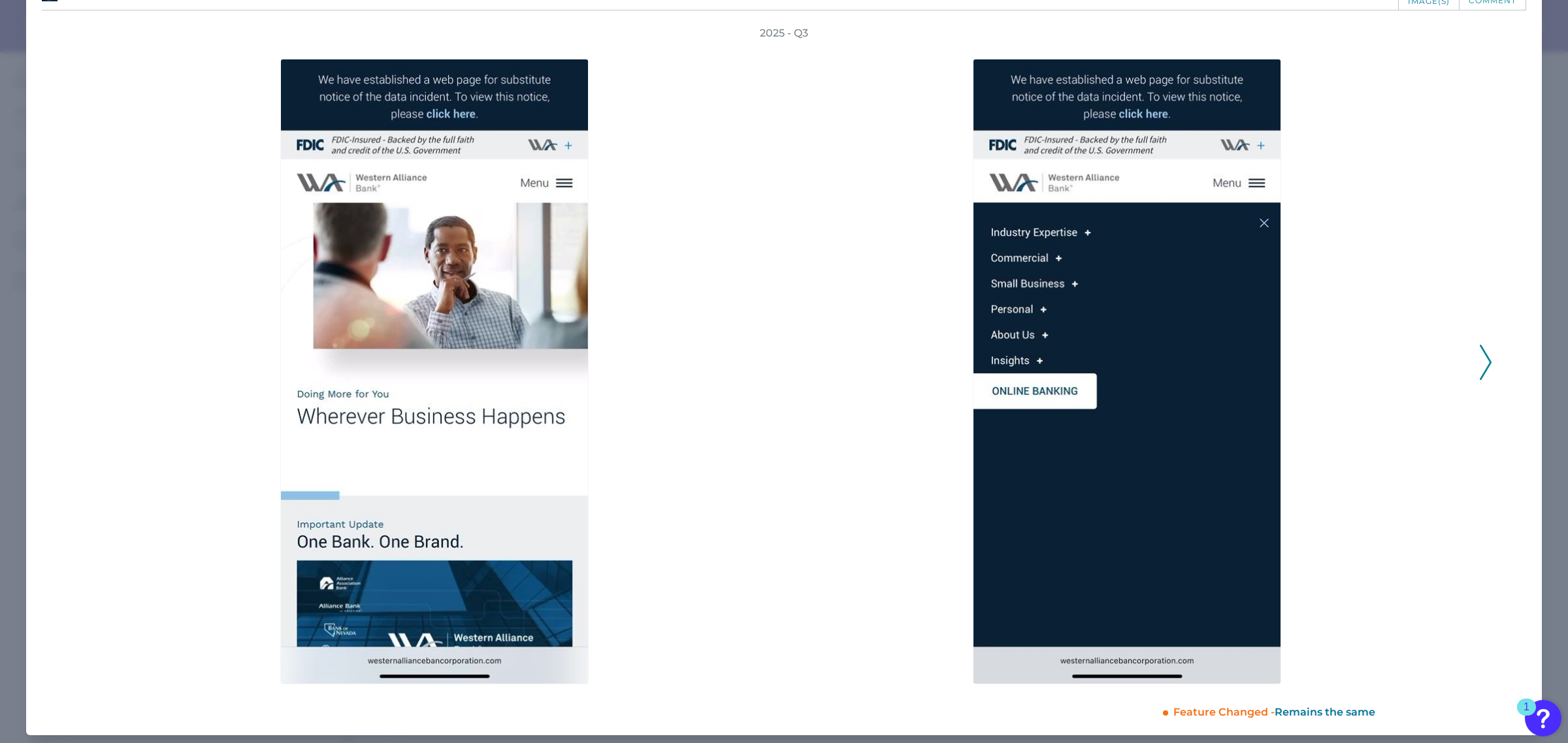
click at [1479, 352] on icon at bounding box center [1485, 362] width 12 height 35
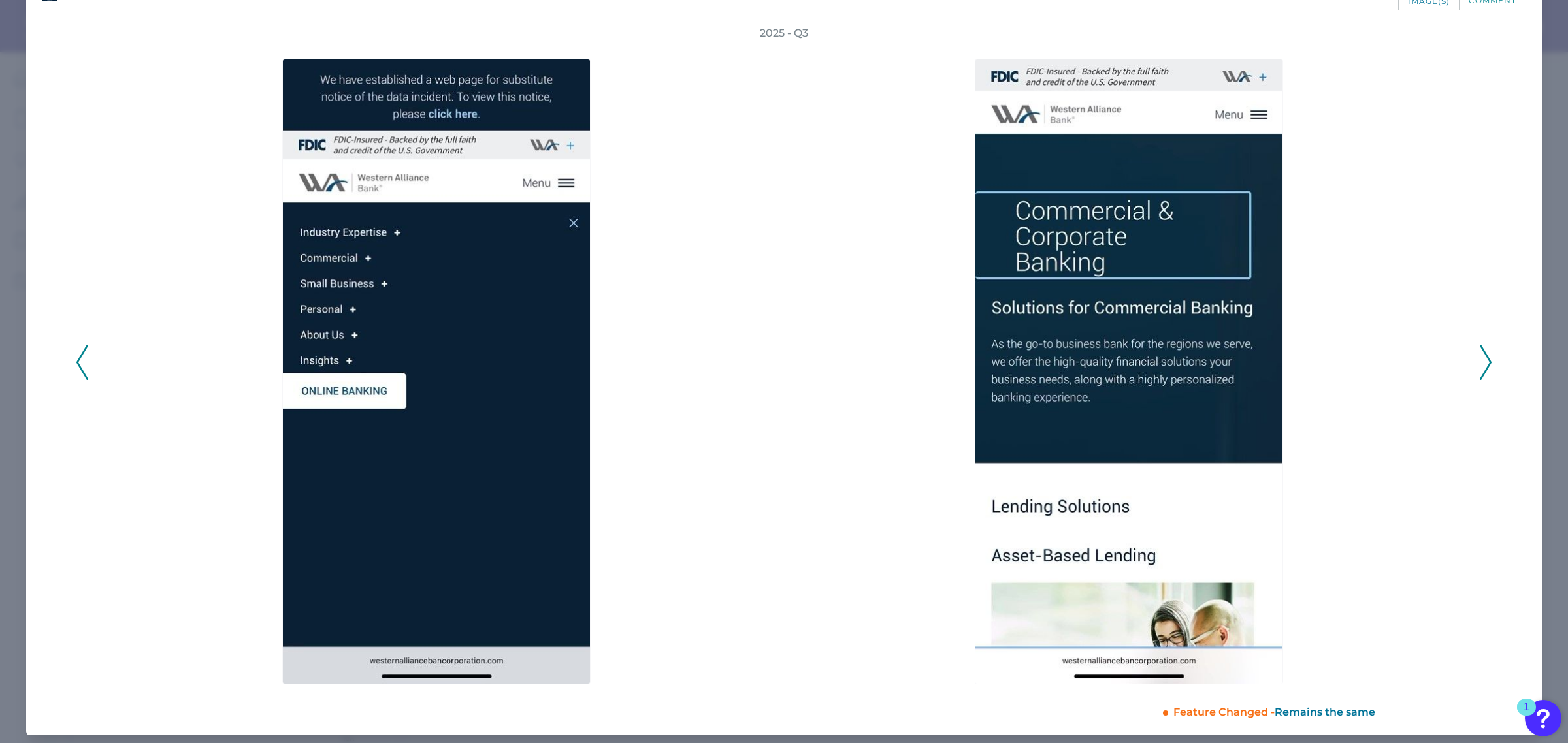
click at [1479, 352] on icon at bounding box center [1485, 362] width 12 height 35
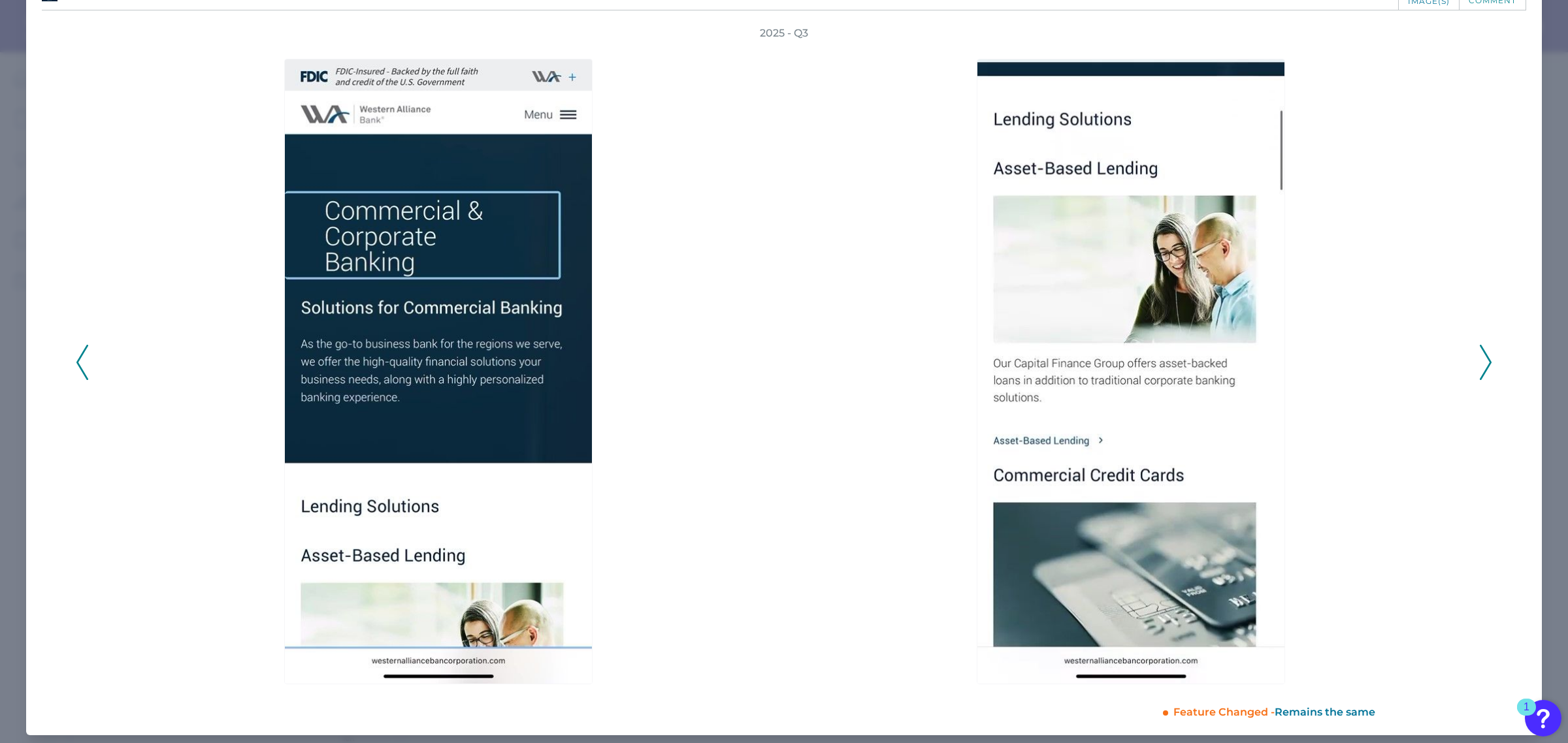
click at [1479, 352] on icon at bounding box center [1485, 362] width 12 height 35
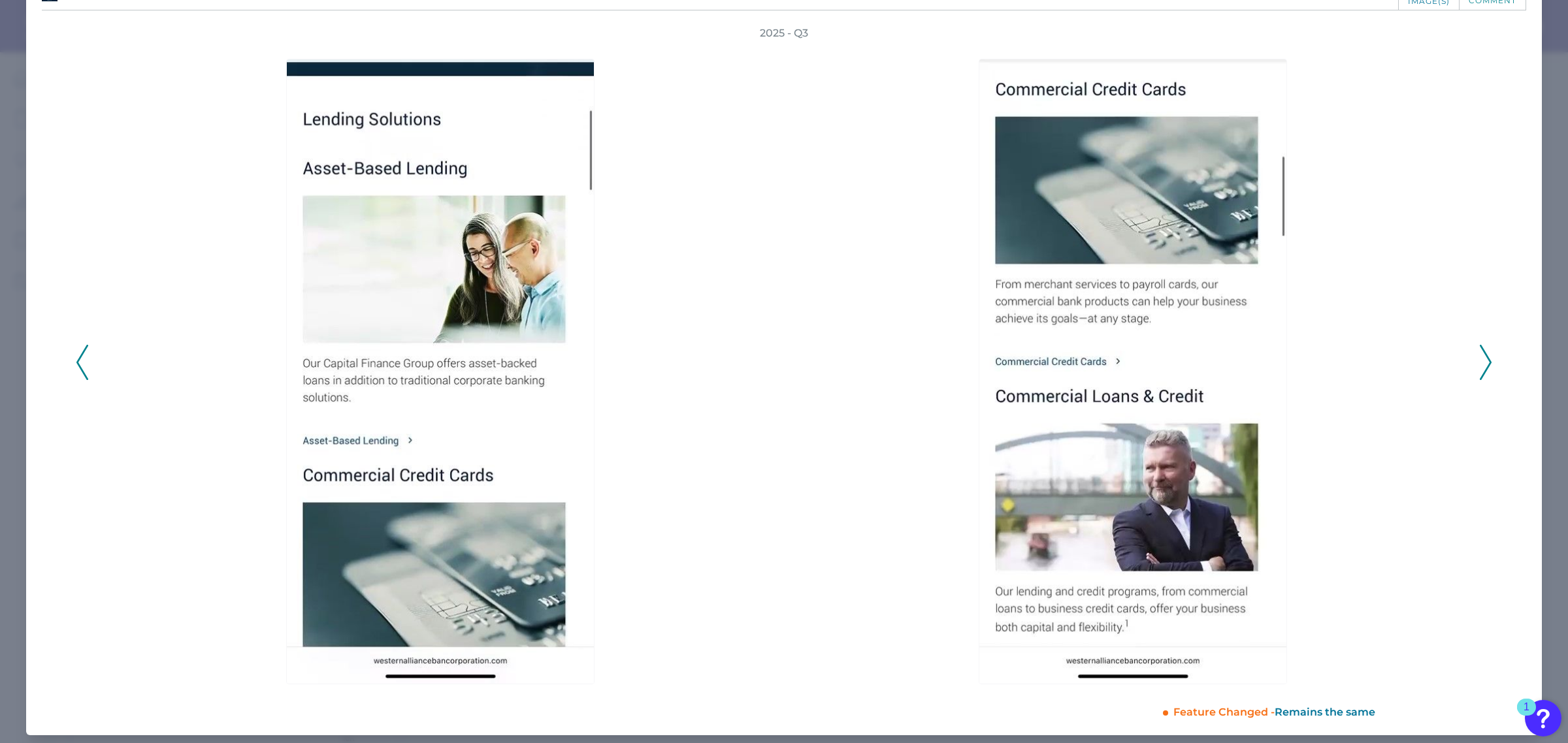
click at [1479, 352] on icon at bounding box center [1485, 362] width 12 height 35
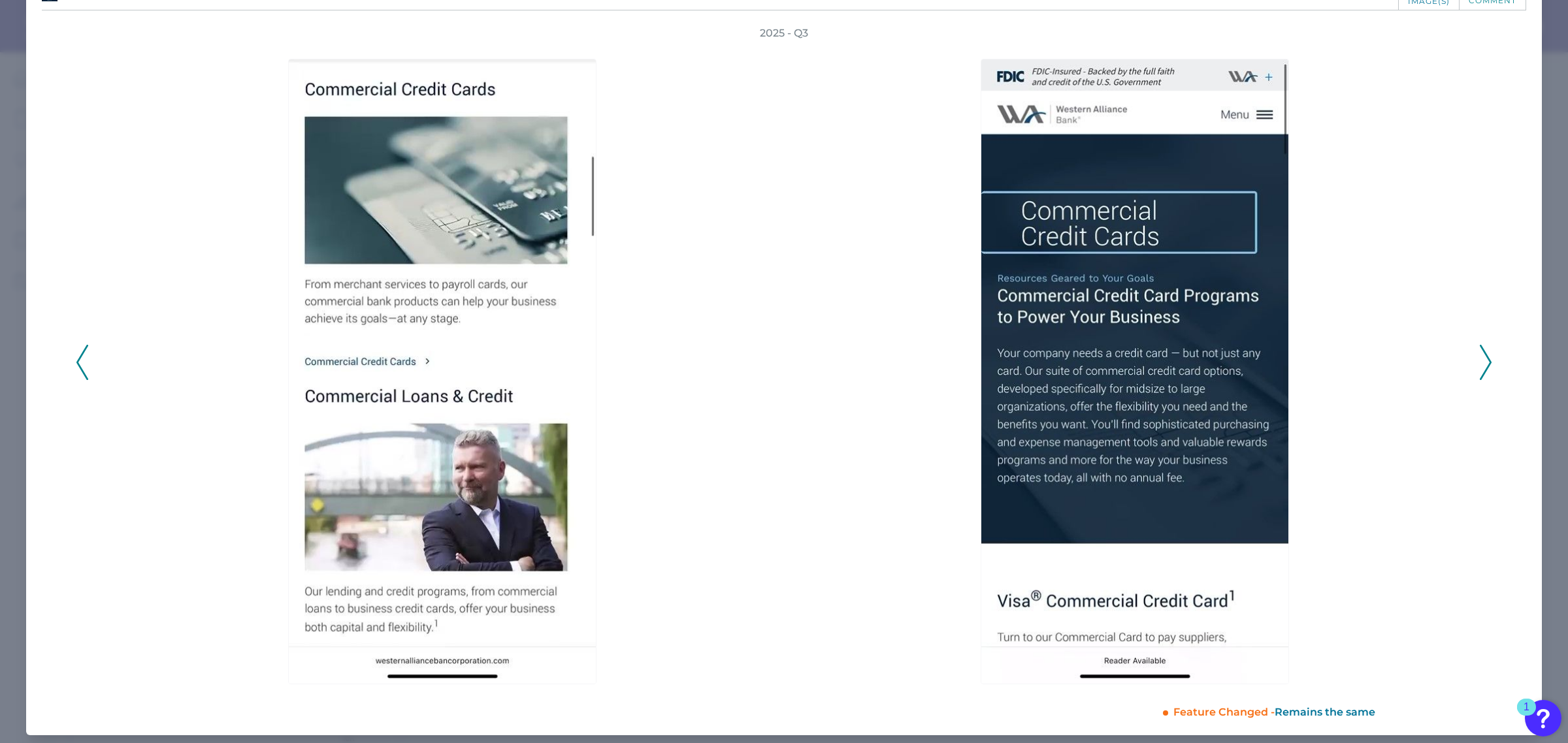
click at [1479, 352] on icon at bounding box center [1485, 362] width 12 height 35
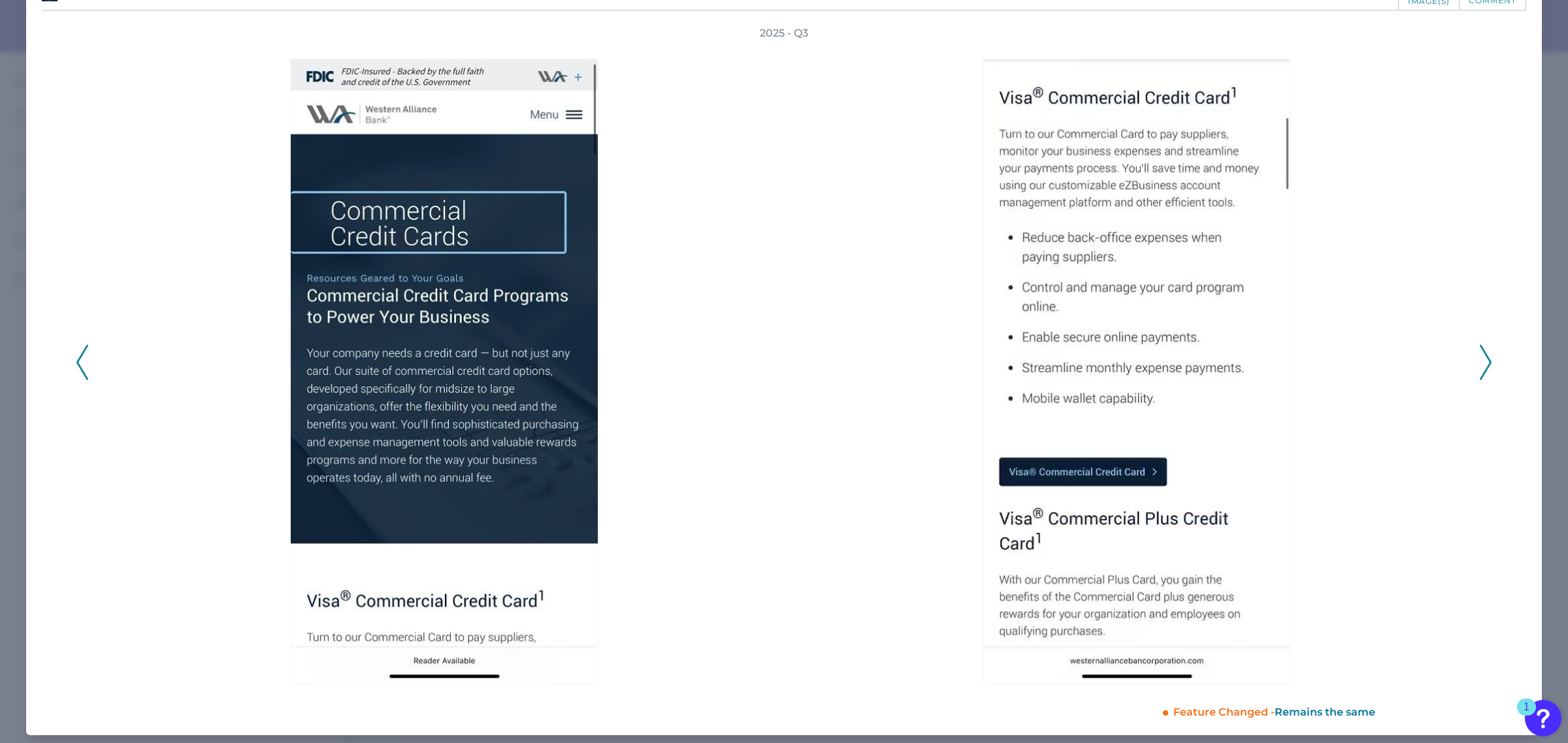
click at [1479, 352] on icon at bounding box center [1485, 362] width 12 height 35
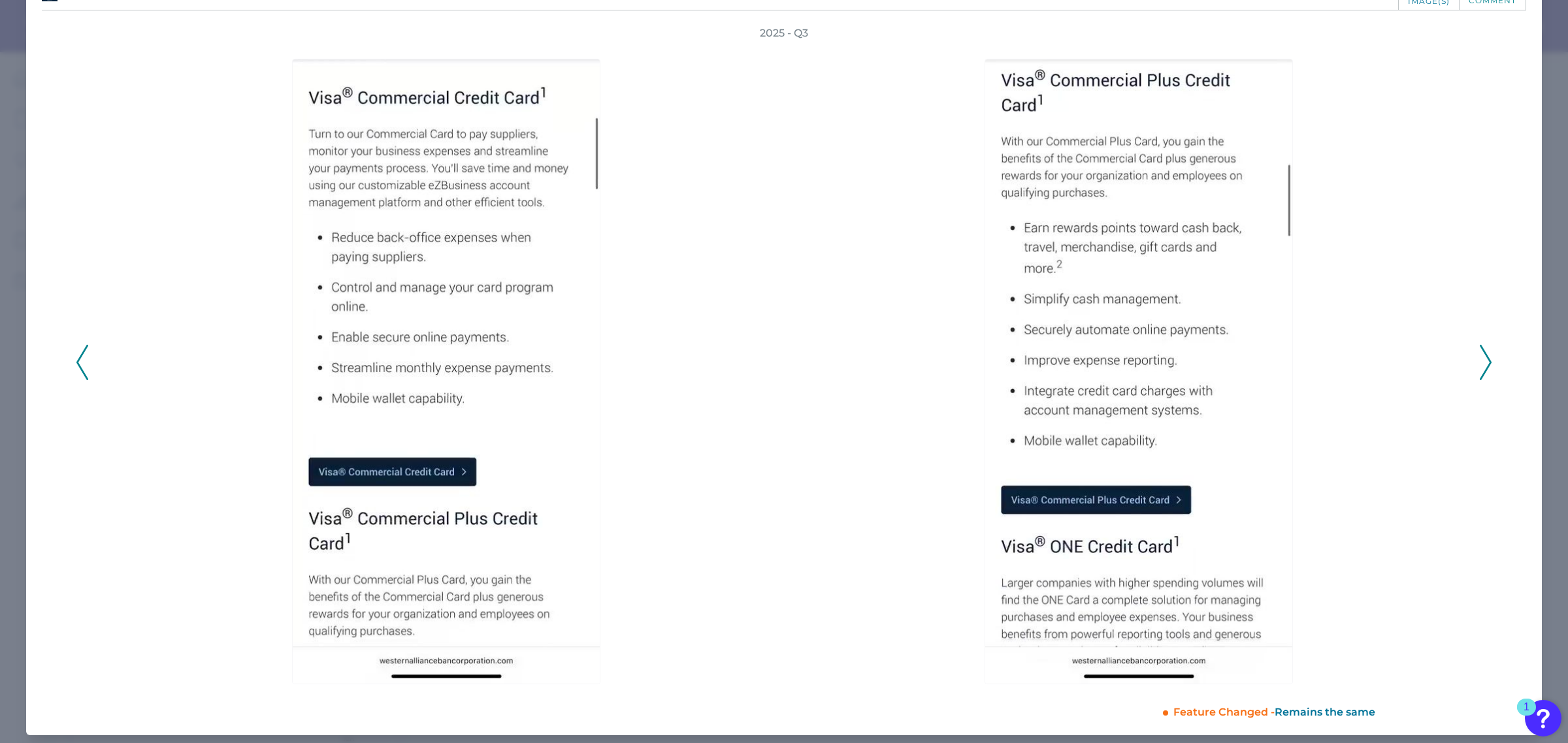
click at [1479, 352] on icon at bounding box center [1485, 362] width 12 height 35
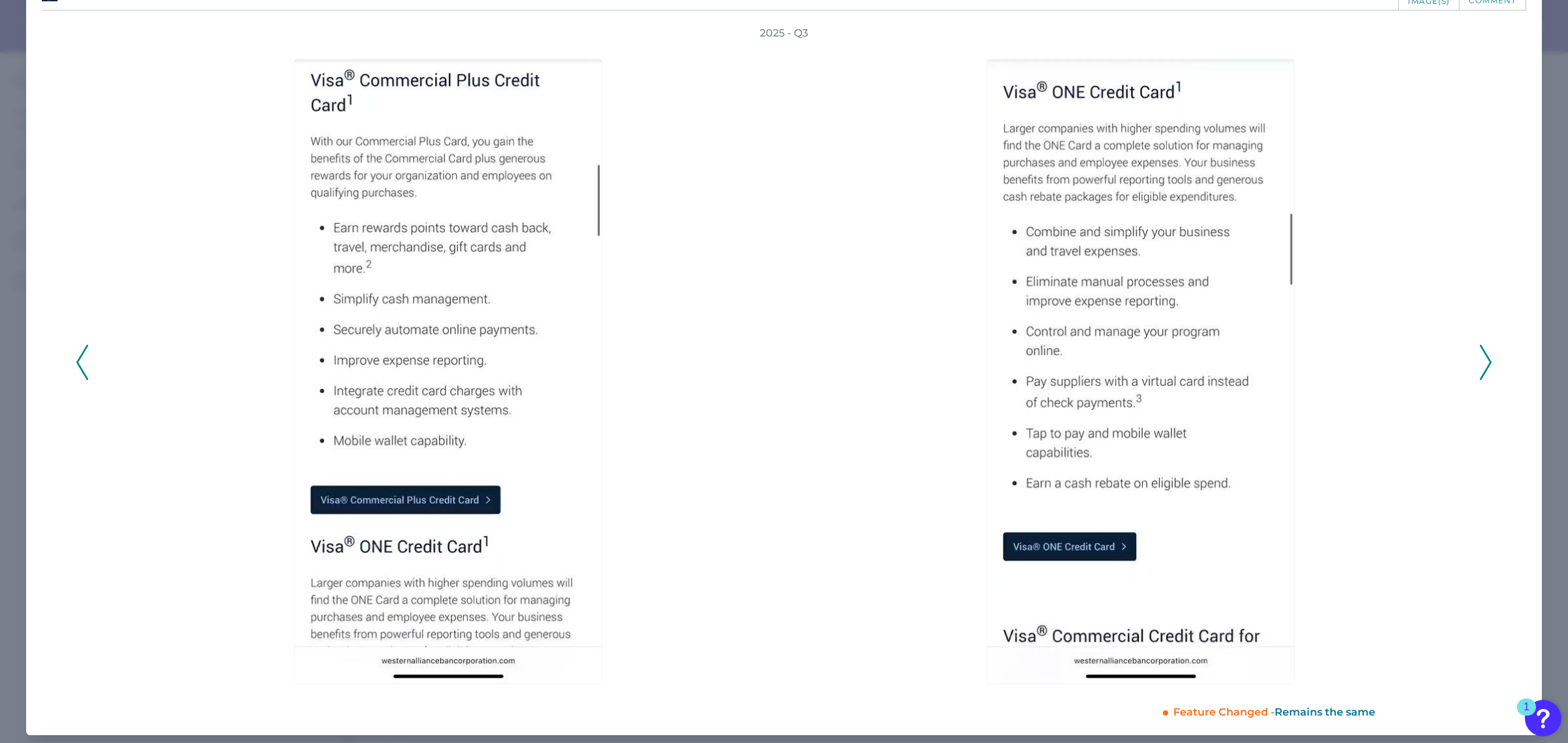
click at [1479, 352] on icon at bounding box center [1485, 362] width 12 height 35
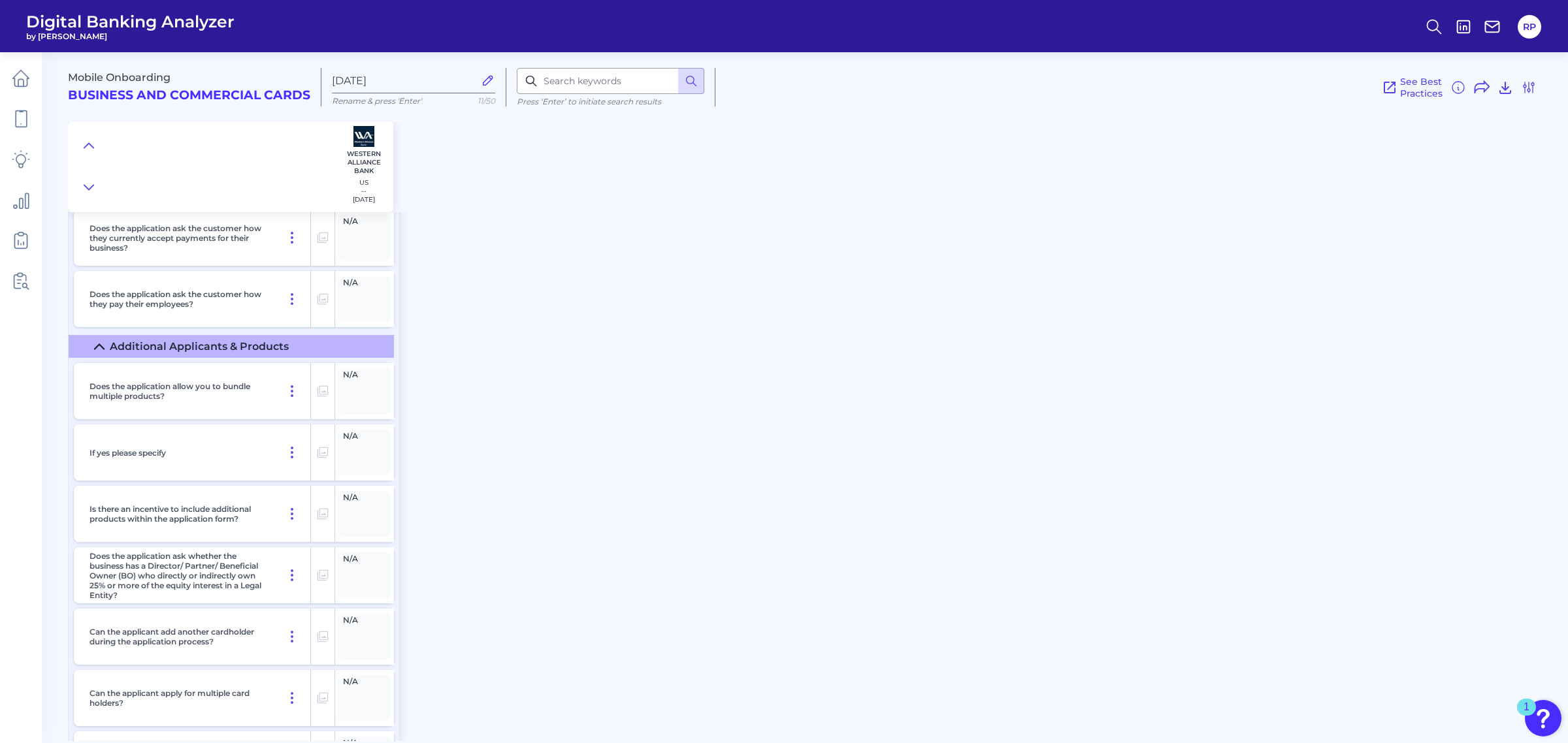
scroll to position [6693, 0]
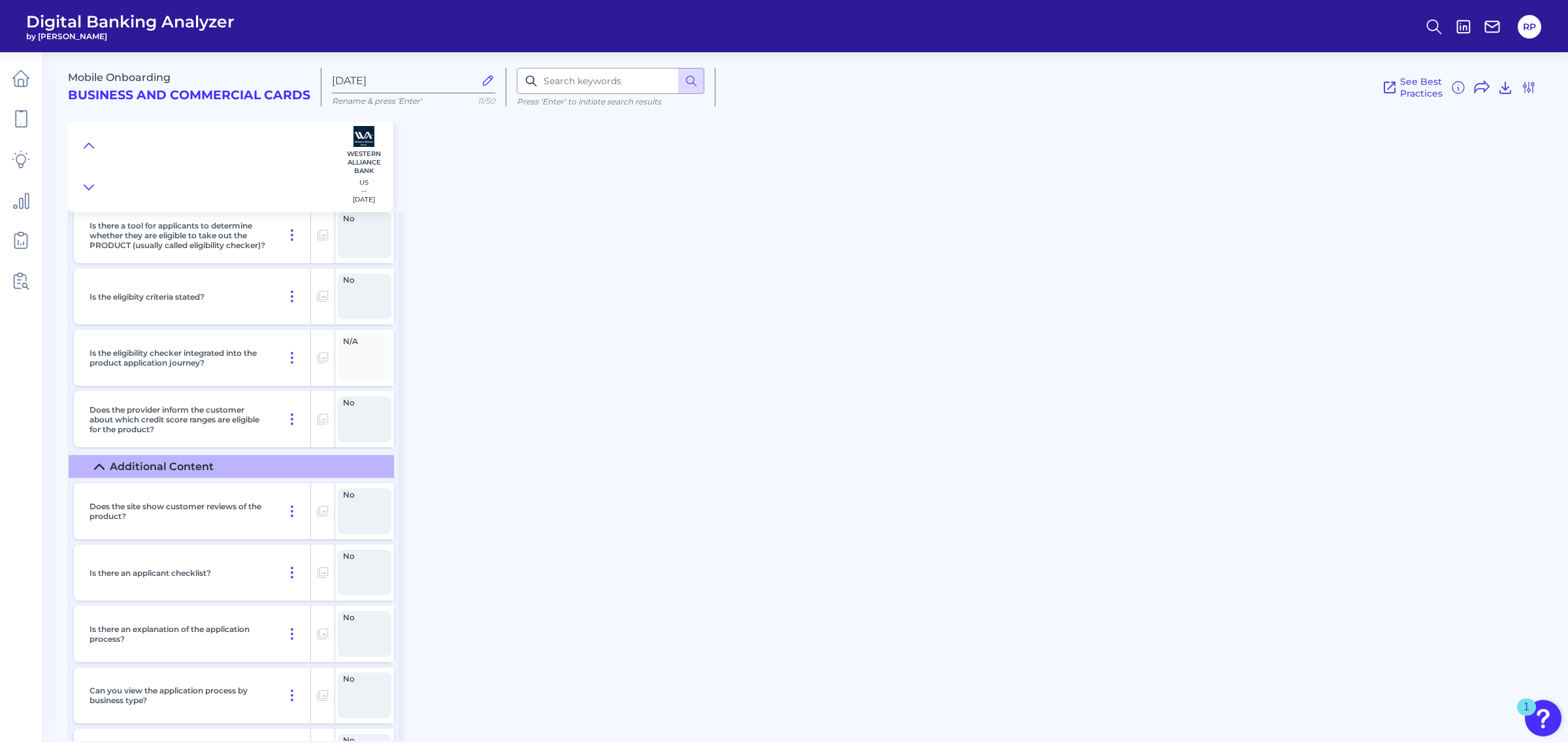
drag, startPoint x: 488, startPoint y: 464, endPoint x: 476, endPoint y: 382, distance: 82.9
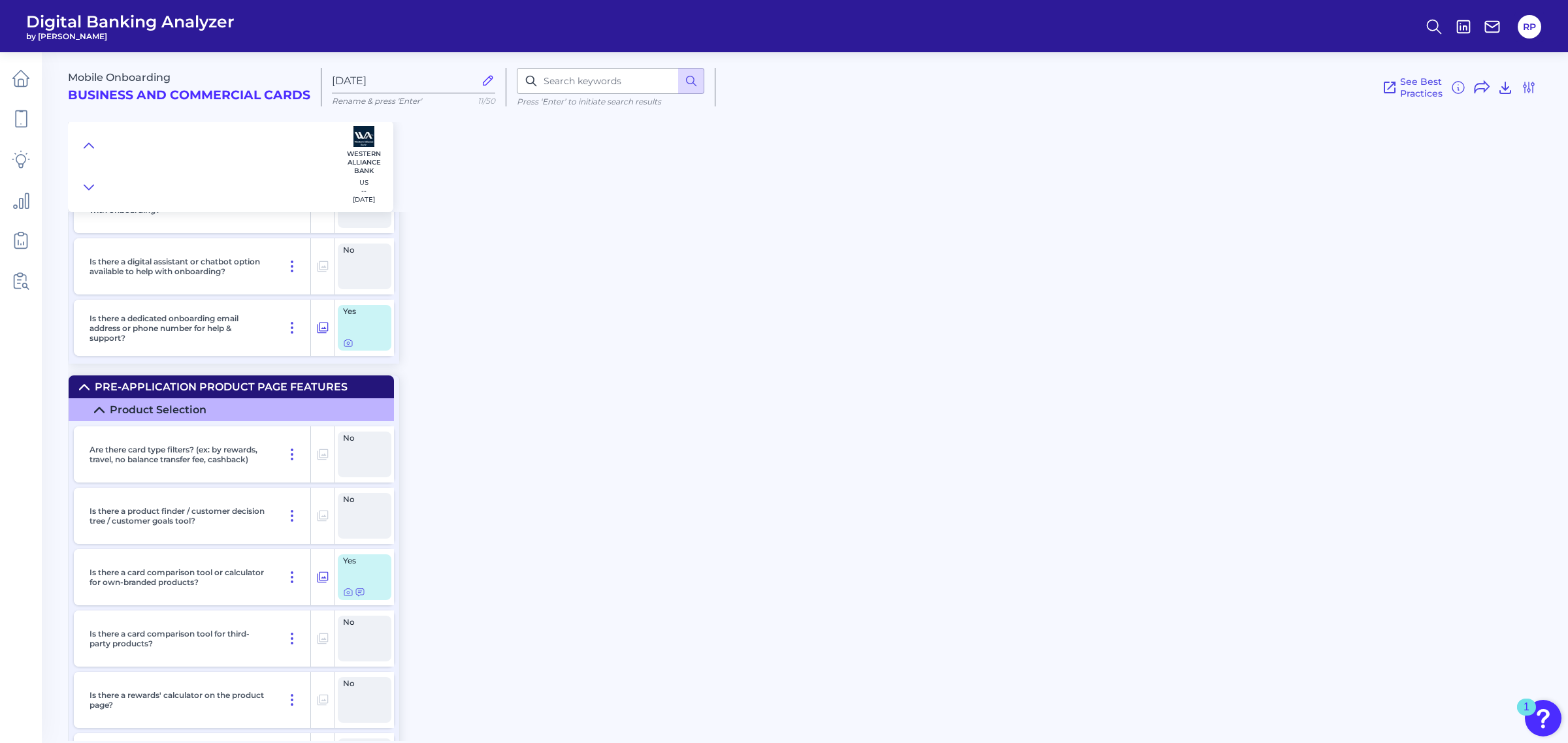
scroll to position [1029, 0]
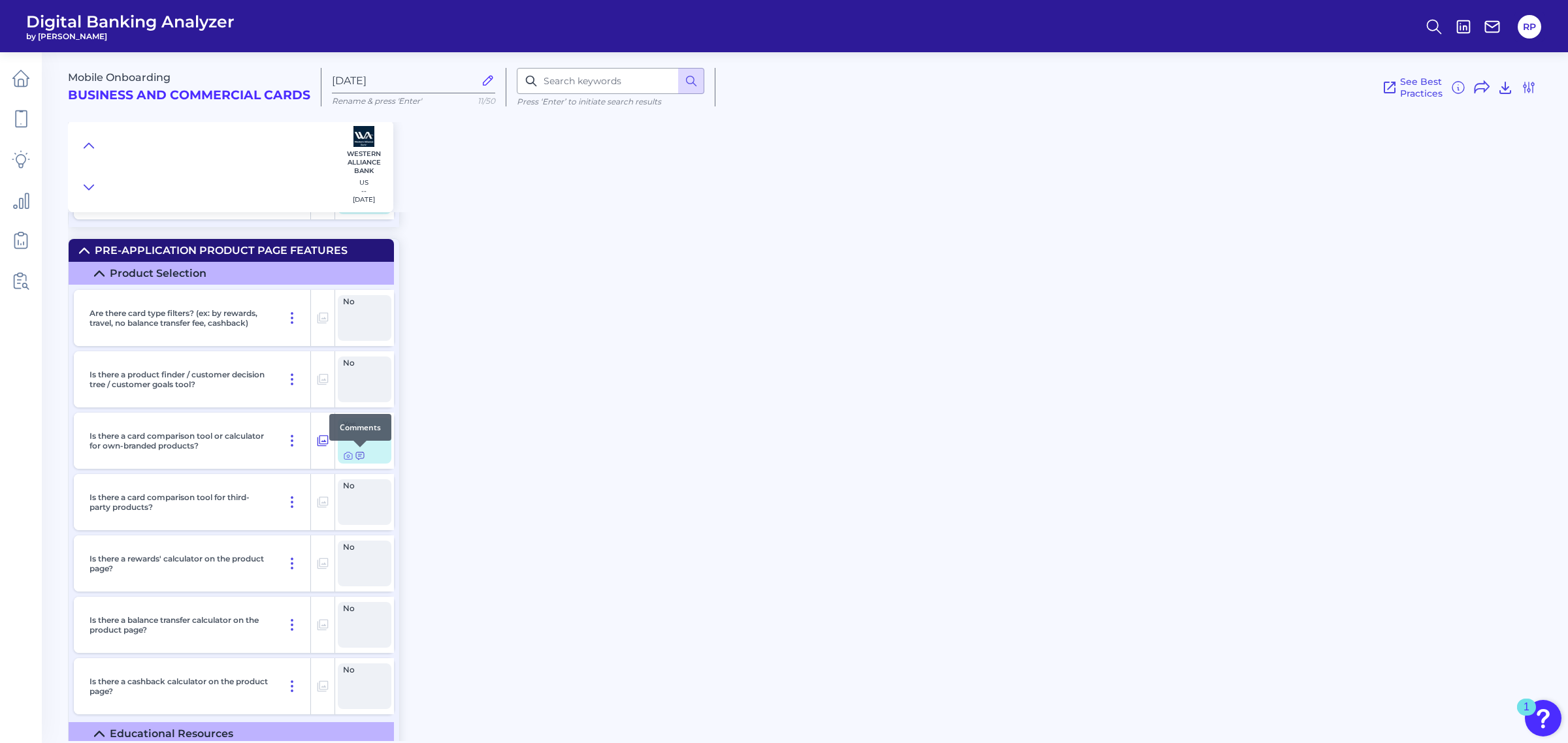
click at [358, 456] on icon at bounding box center [360, 456] width 11 height 11
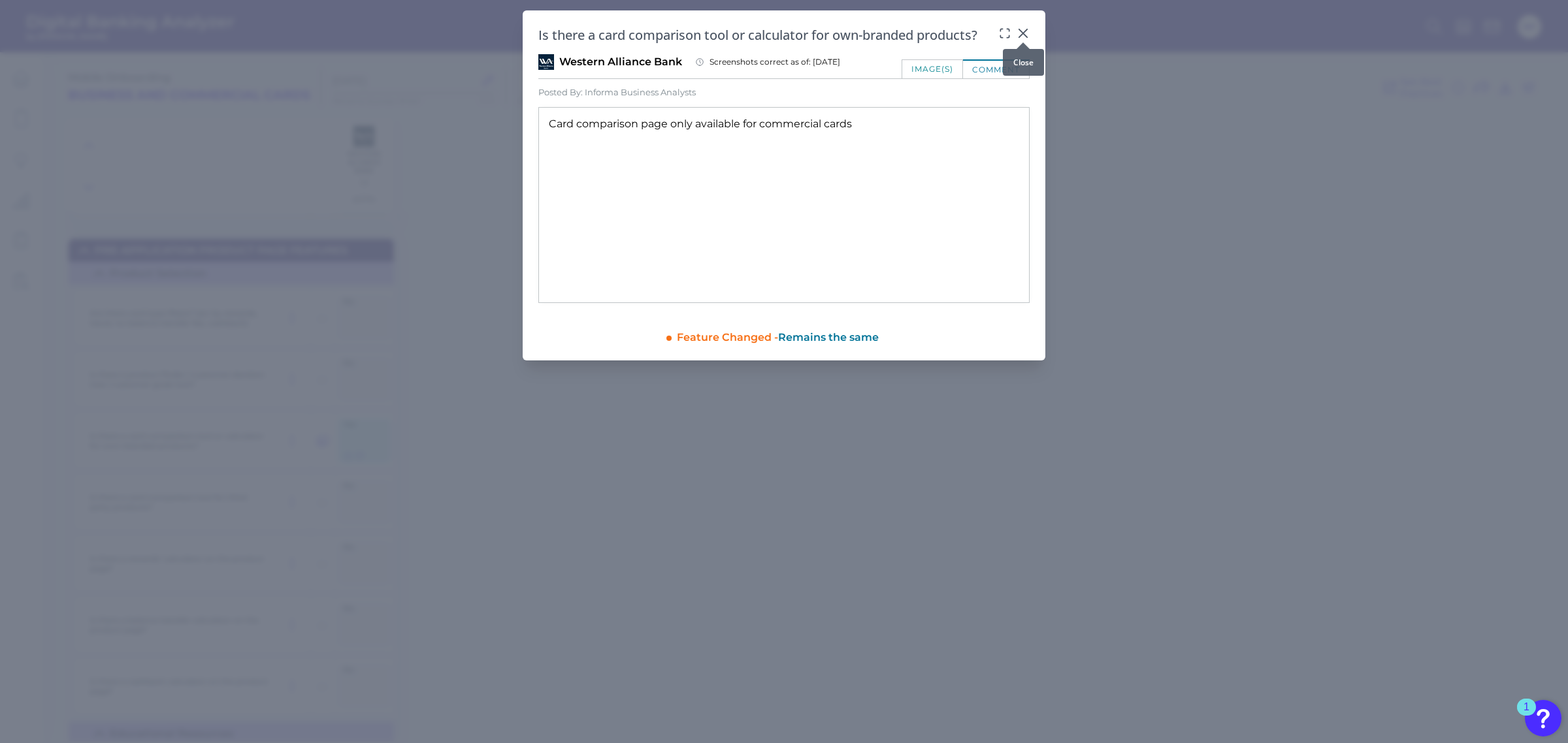
click at [1023, 34] on icon at bounding box center [1022, 33] width 8 height 8
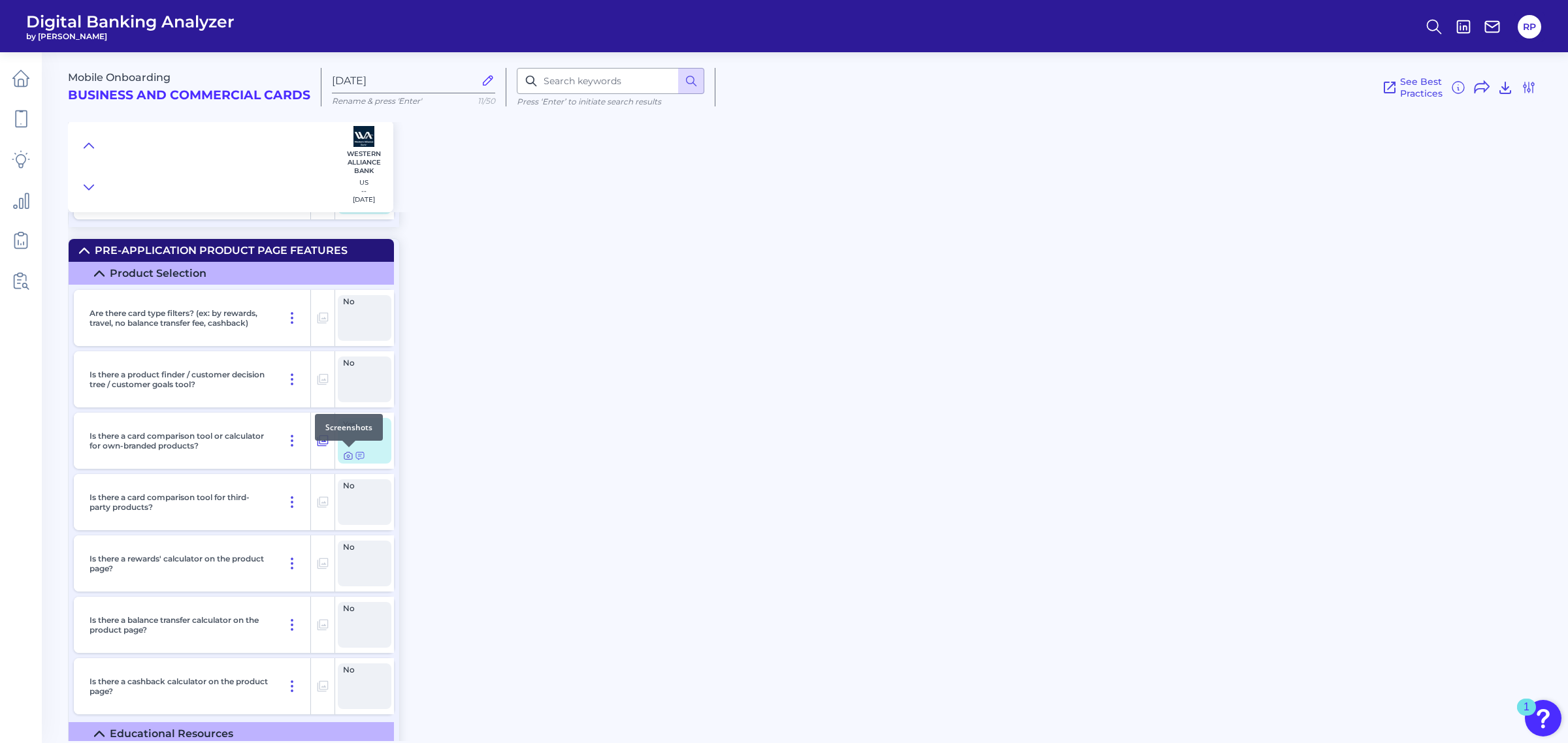
click at [345, 458] on icon at bounding box center [348, 456] width 11 height 11
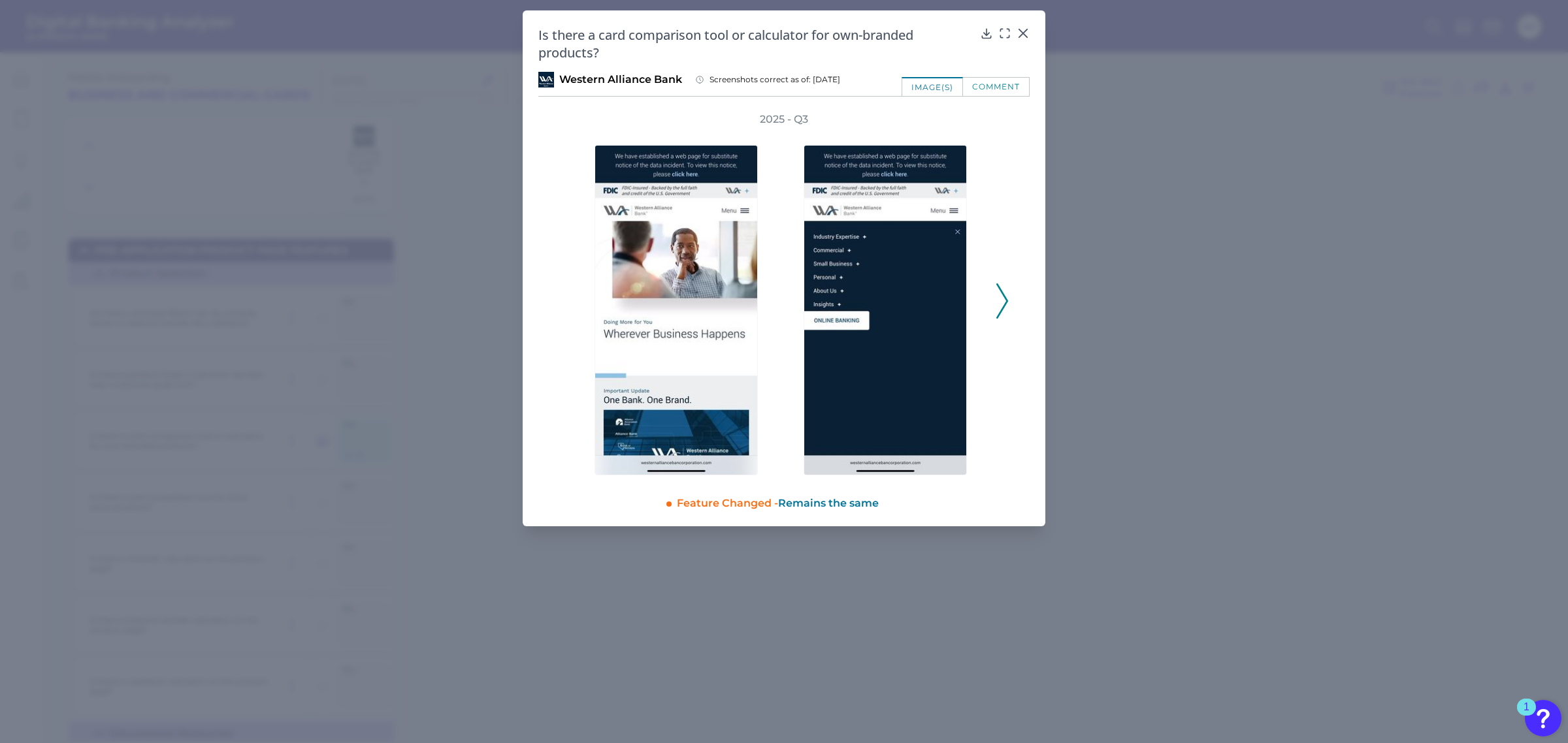
click at [998, 307] on icon at bounding box center [1002, 301] width 12 height 35
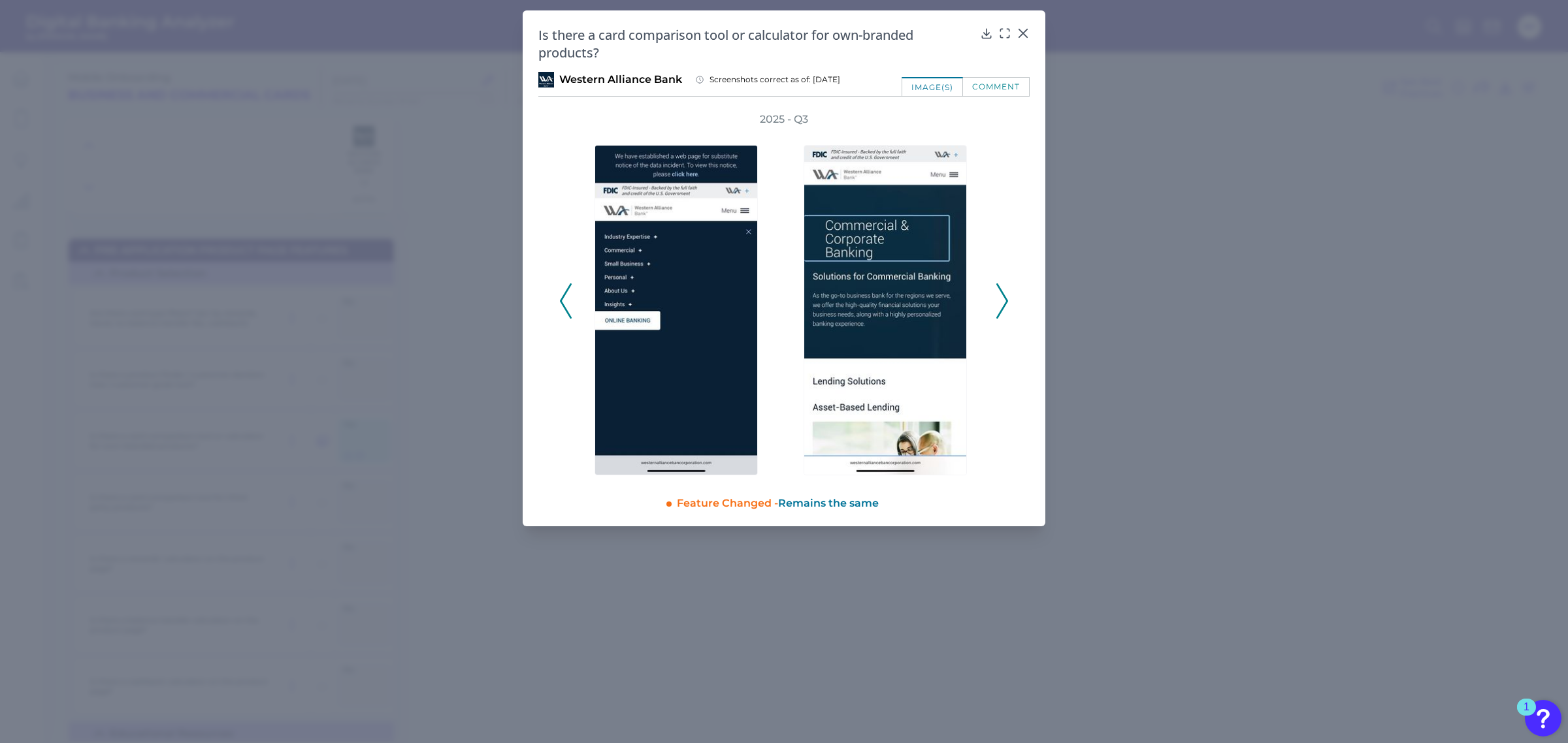
click at [998, 307] on icon at bounding box center [1002, 301] width 12 height 35
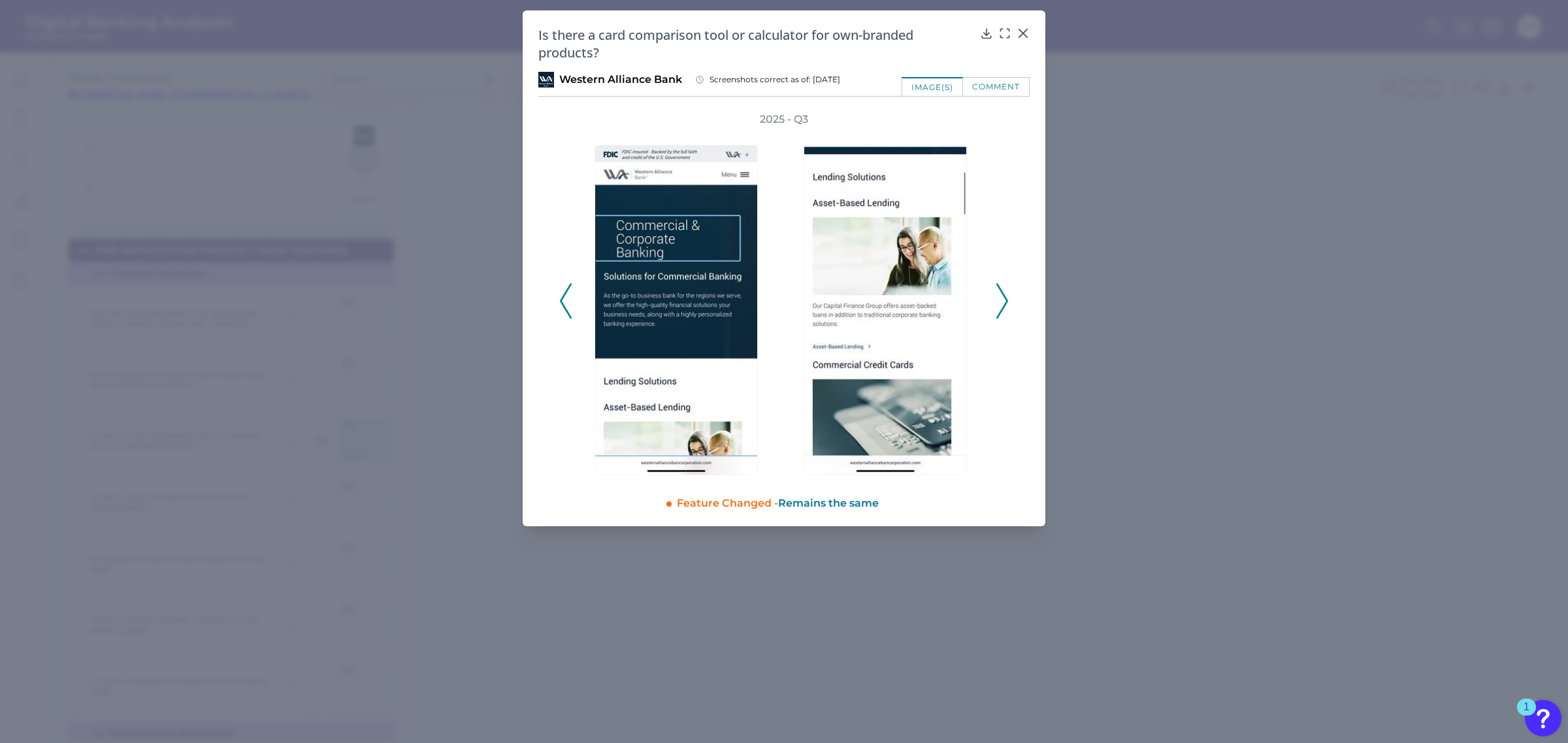
click at [998, 307] on icon at bounding box center [1002, 301] width 12 height 35
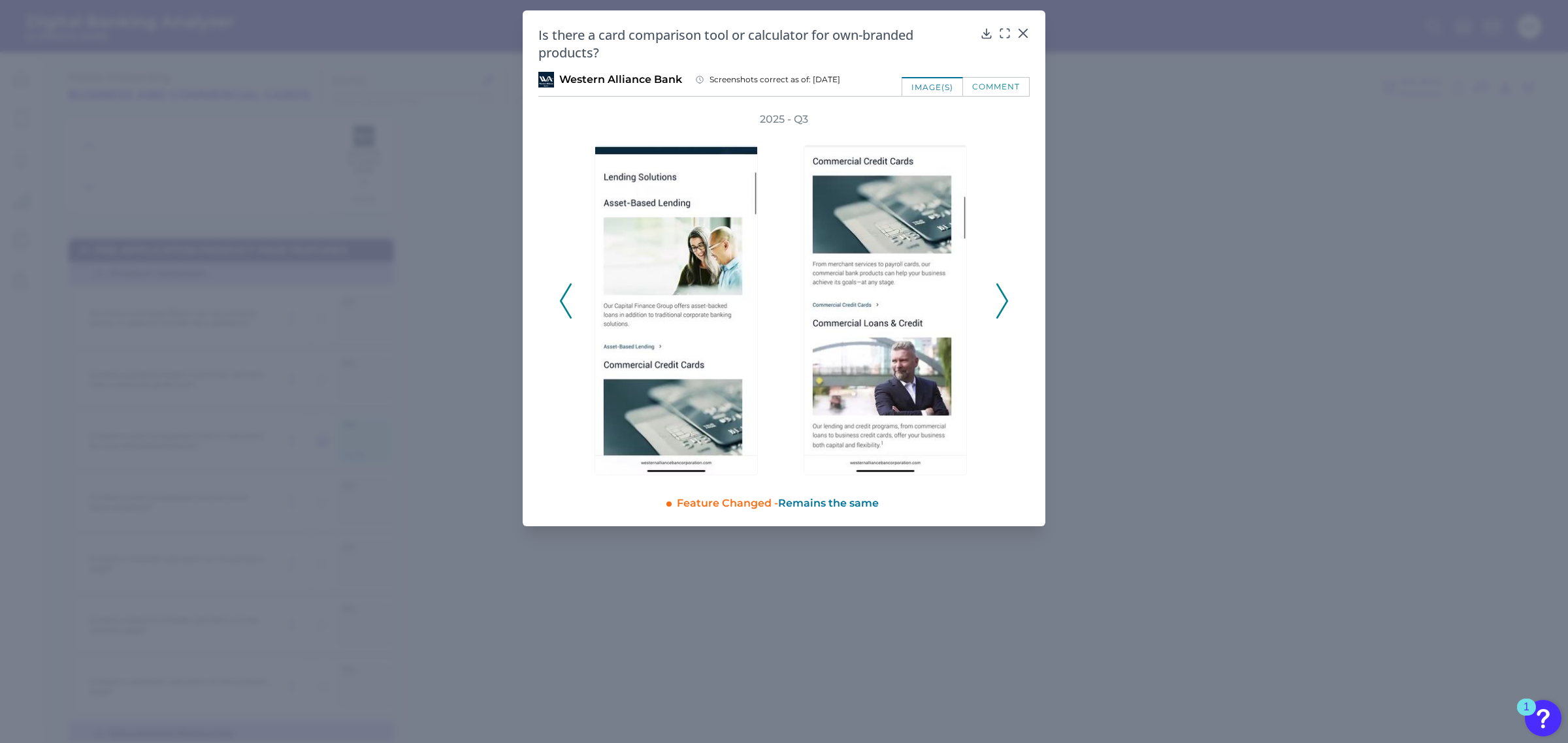
click at [998, 307] on icon at bounding box center [1002, 301] width 12 height 35
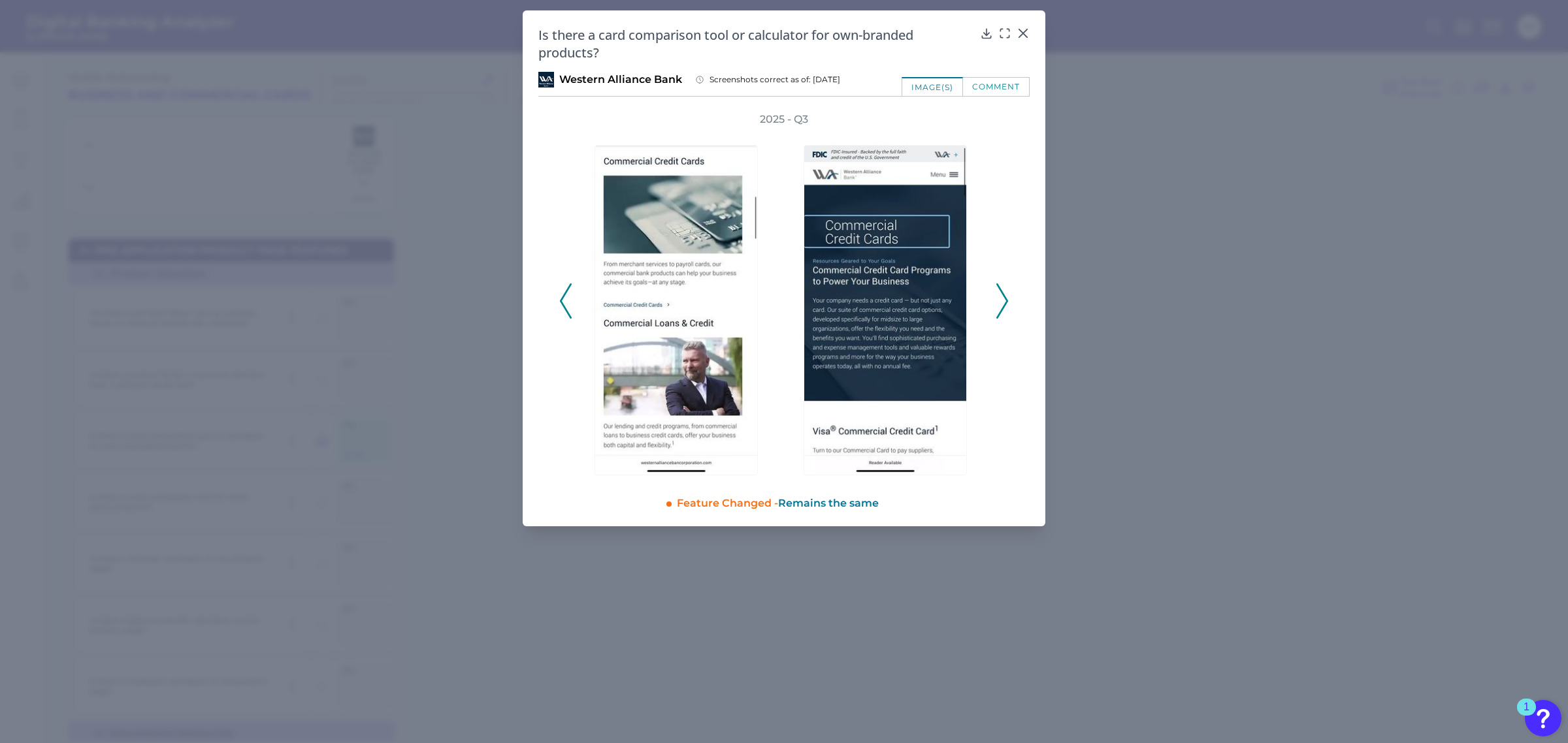
click at [998, 307] on icon at bounding box center [1002, 301] width 12 height 35
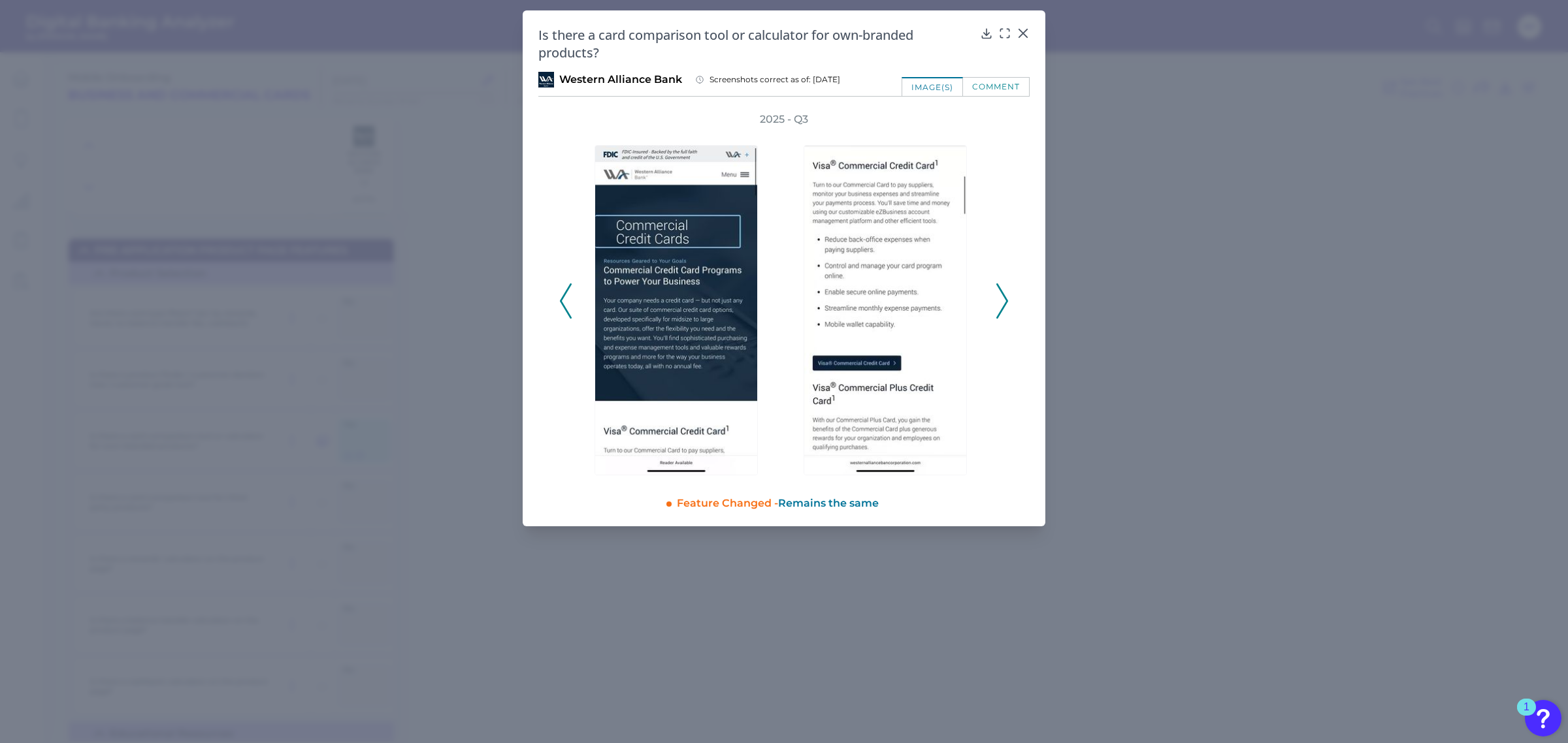
click at [998, 307] on icon at bounding box center [1002, 301] width 12 height 35
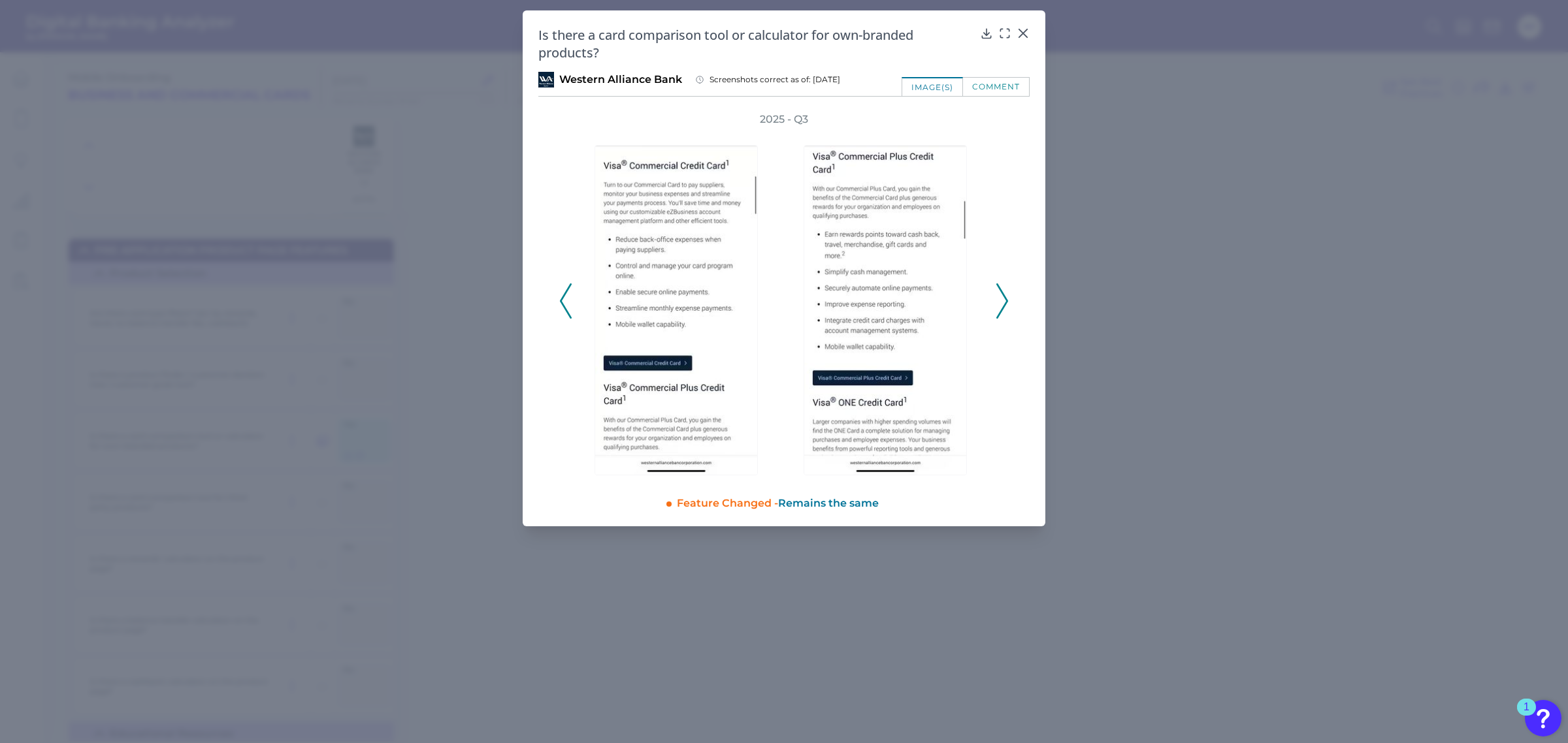
click at [998, 307] on icon at bounding box center [1002, 301] width 12 height 35
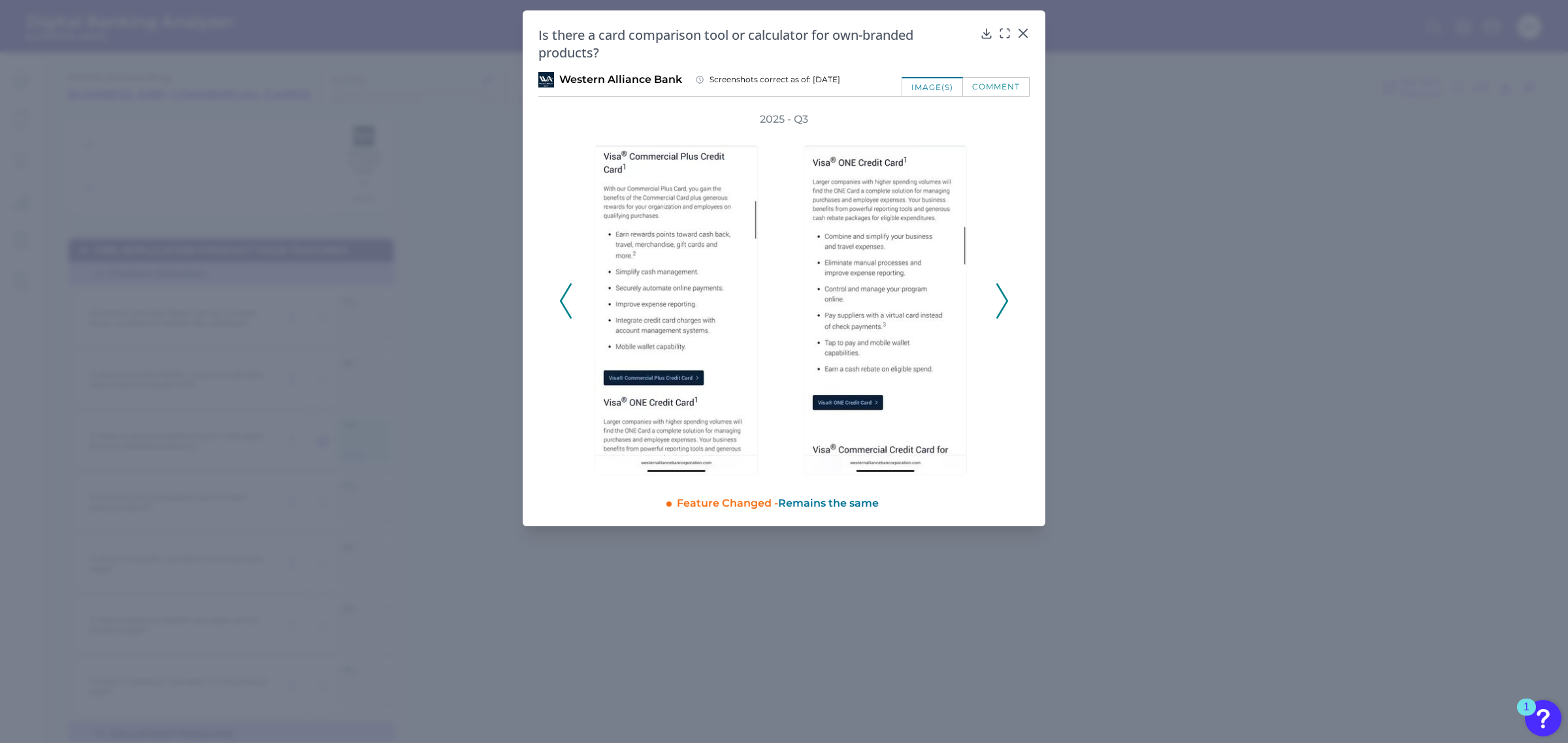
click at [998, 307] on icon at bounding box center [1002, 301] width 12 height 35
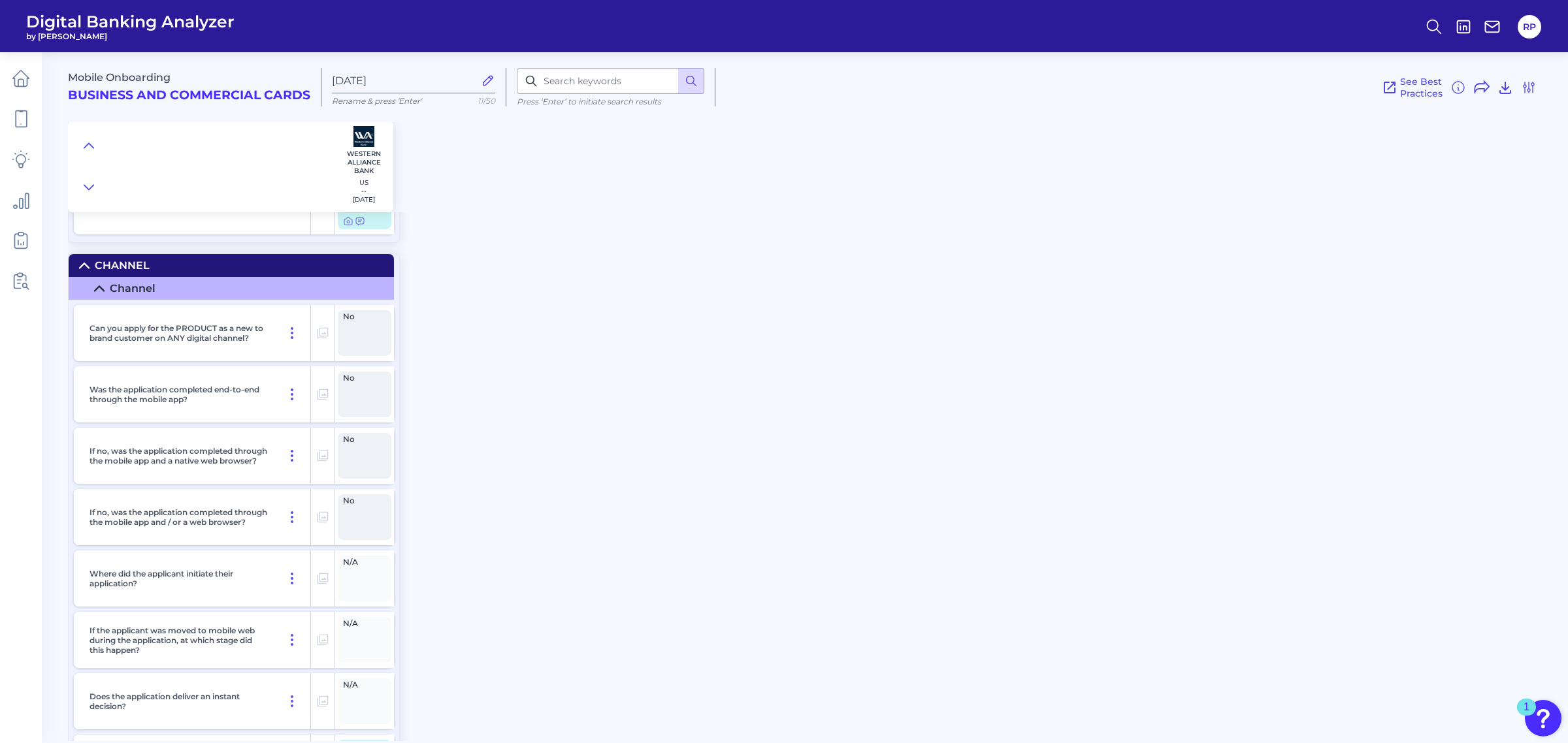
scroll to position [0, 0]
